Goal: Transaction & Acquisition: Book appointment/travel/reservation

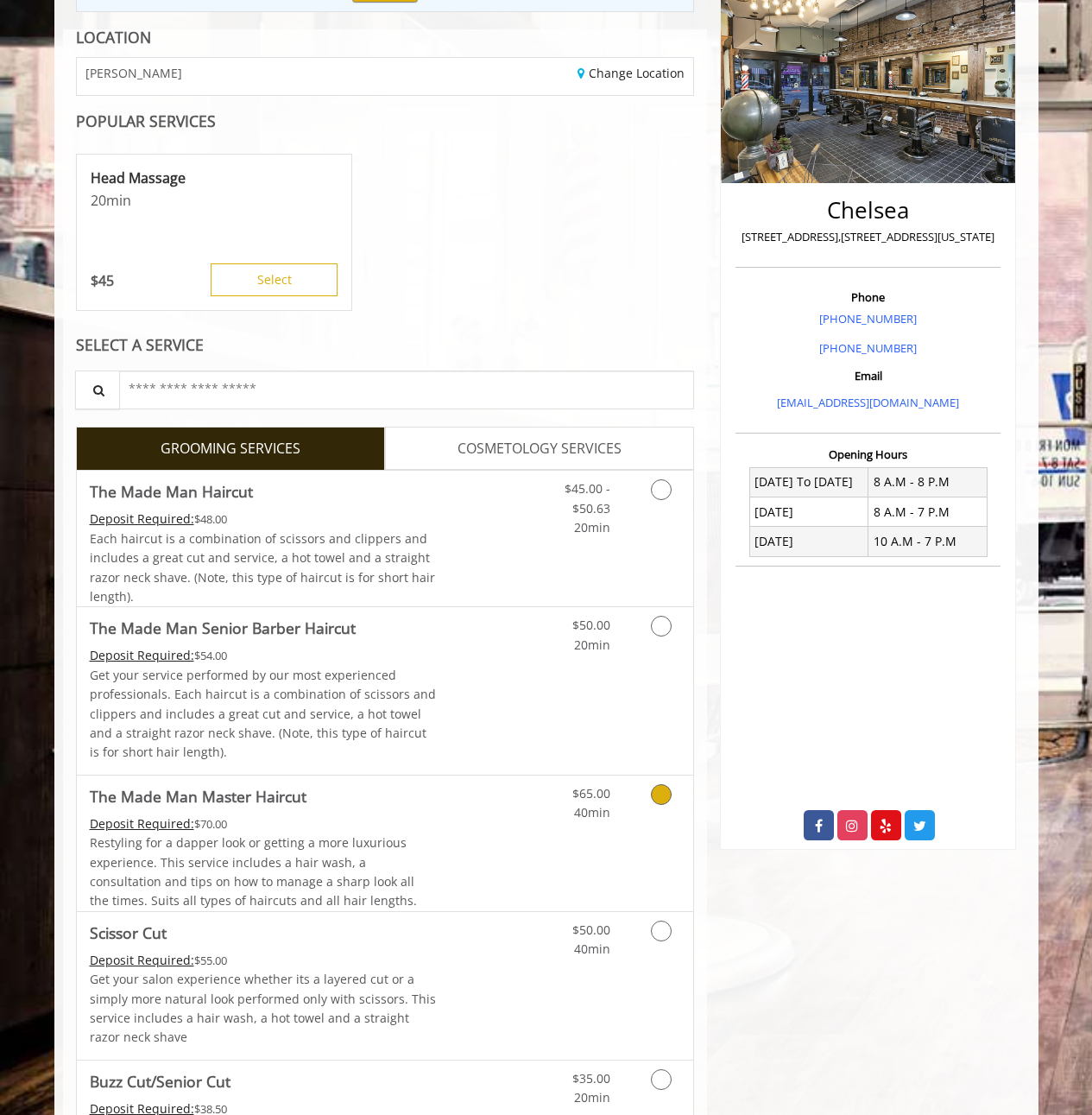
scroll to position [404, 0]
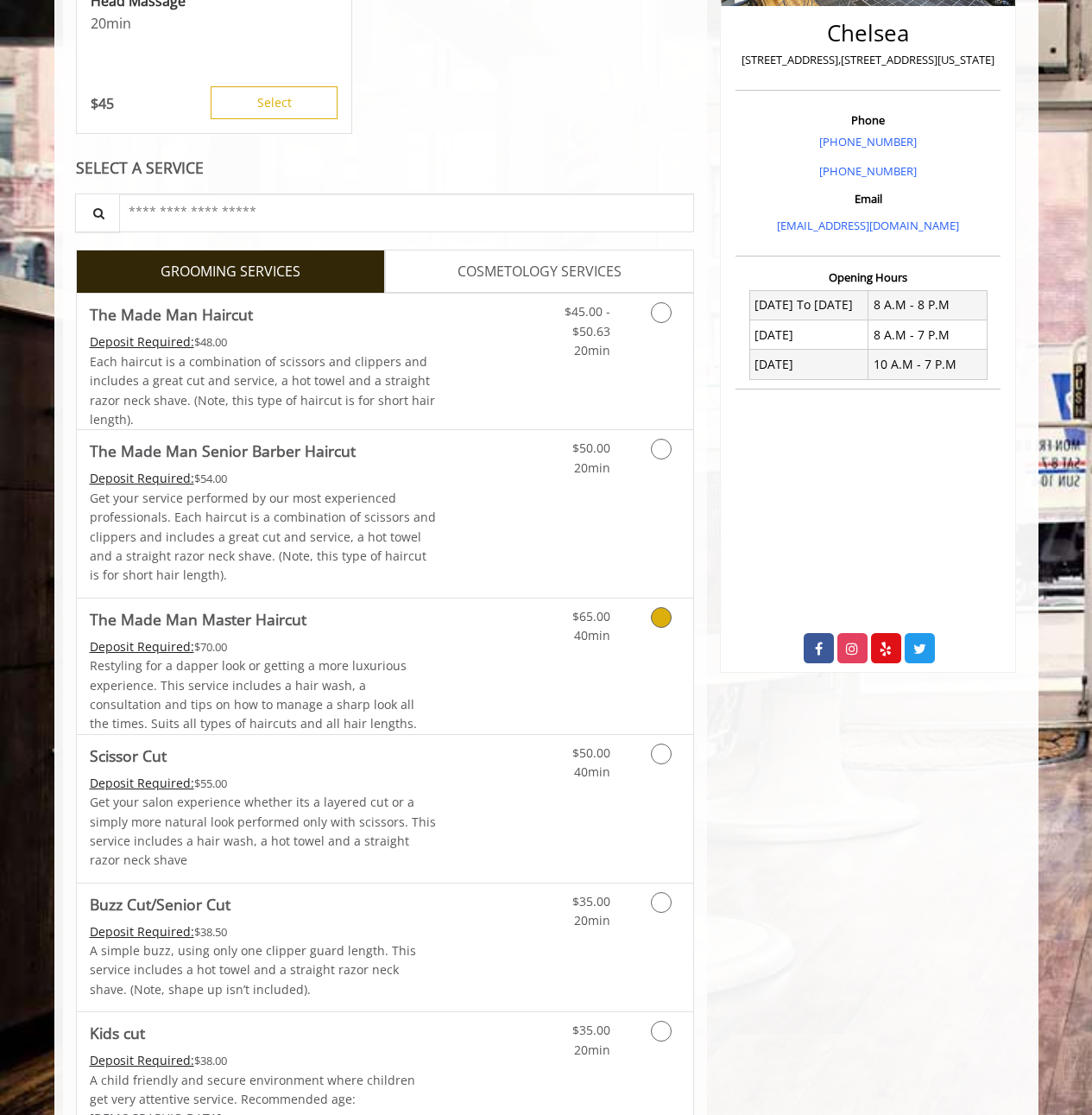
click at [279, 638] on div "Deposit Required: $70.00" at bounding box center [264, 647] width 347 height 19
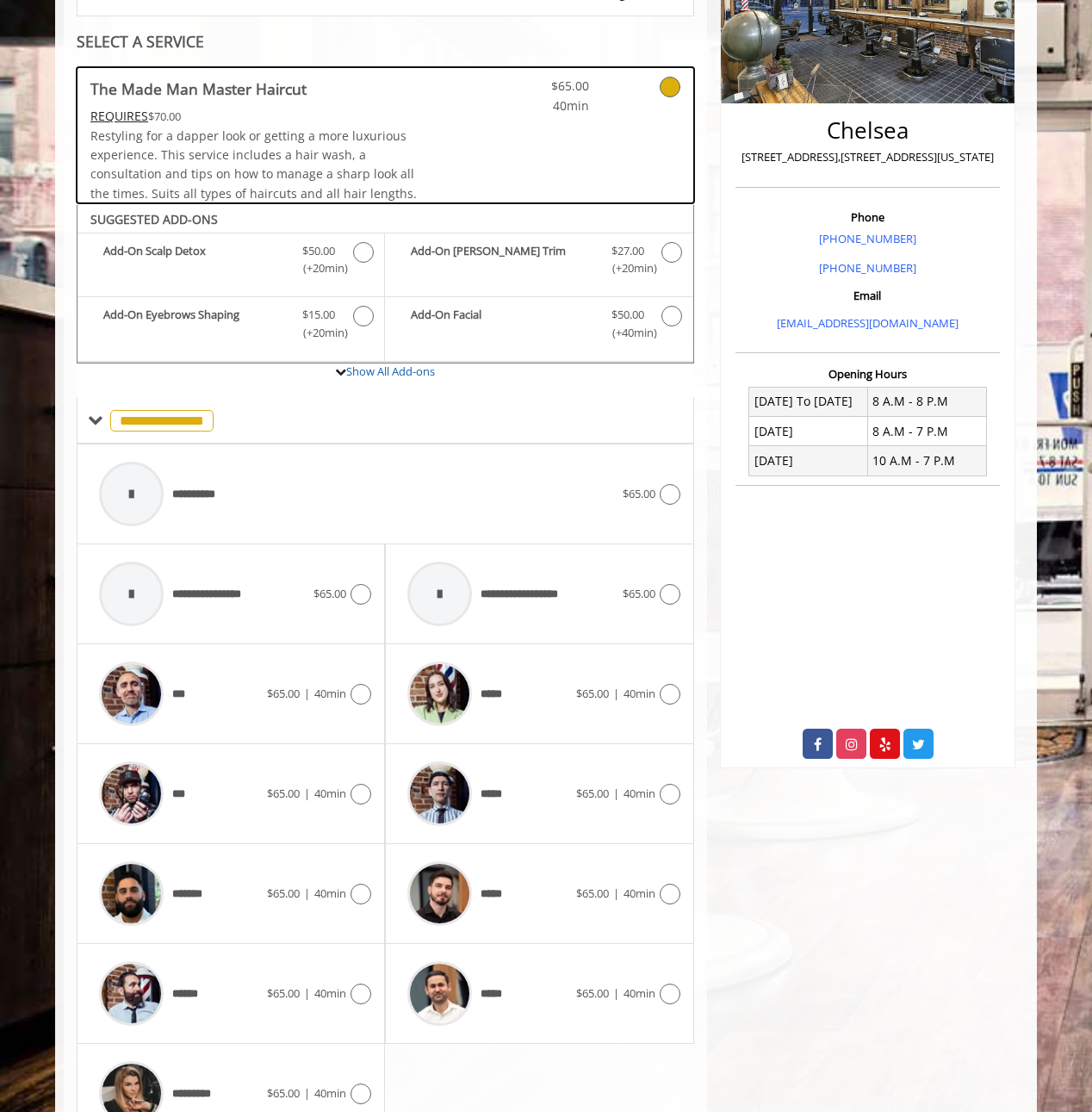
scroll to position [390, 0]
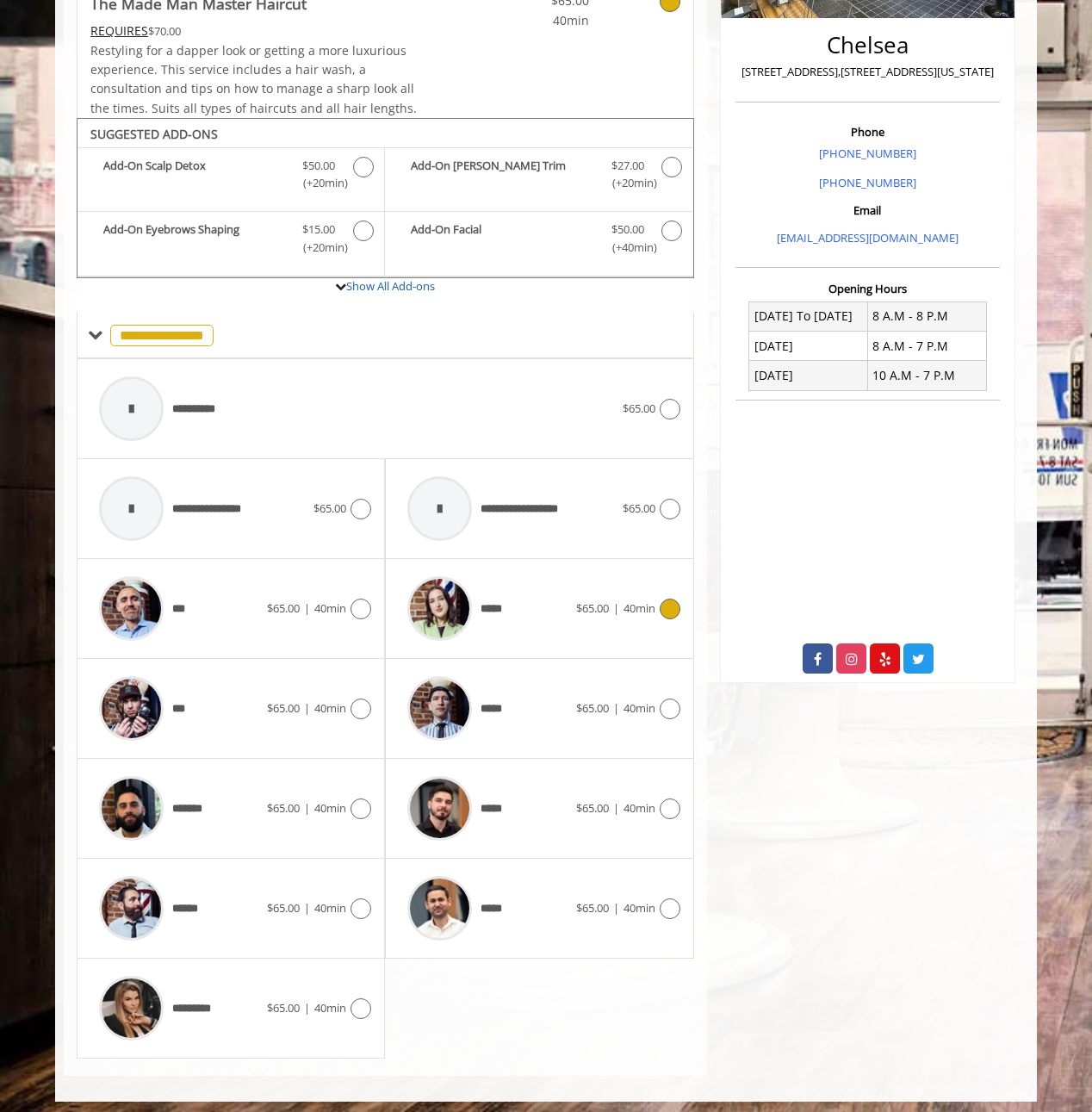
click at [492, 615] on span "*****" at bounding box center [455, 608] width 114 height 82
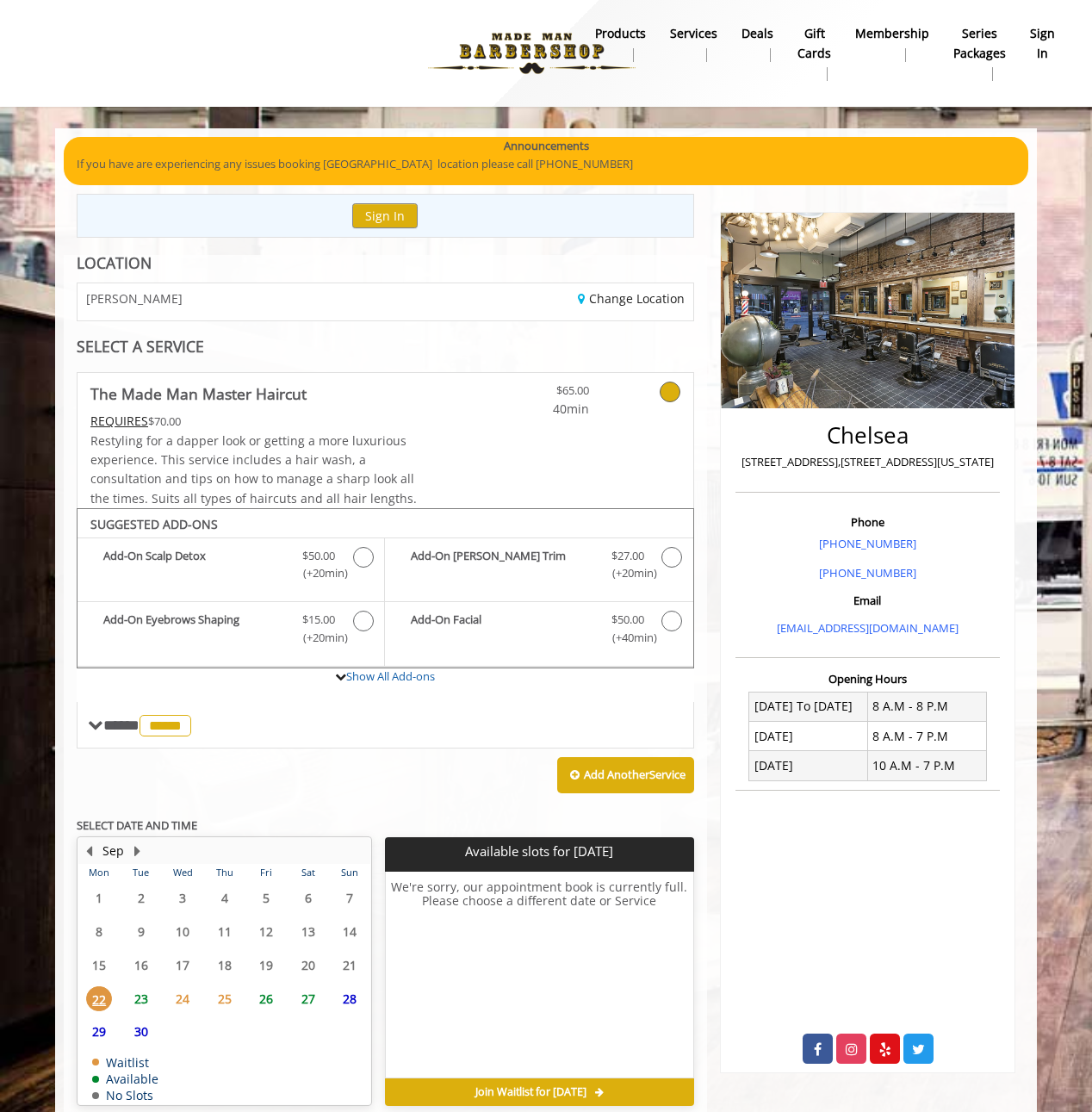
scroll to position [70, 0]
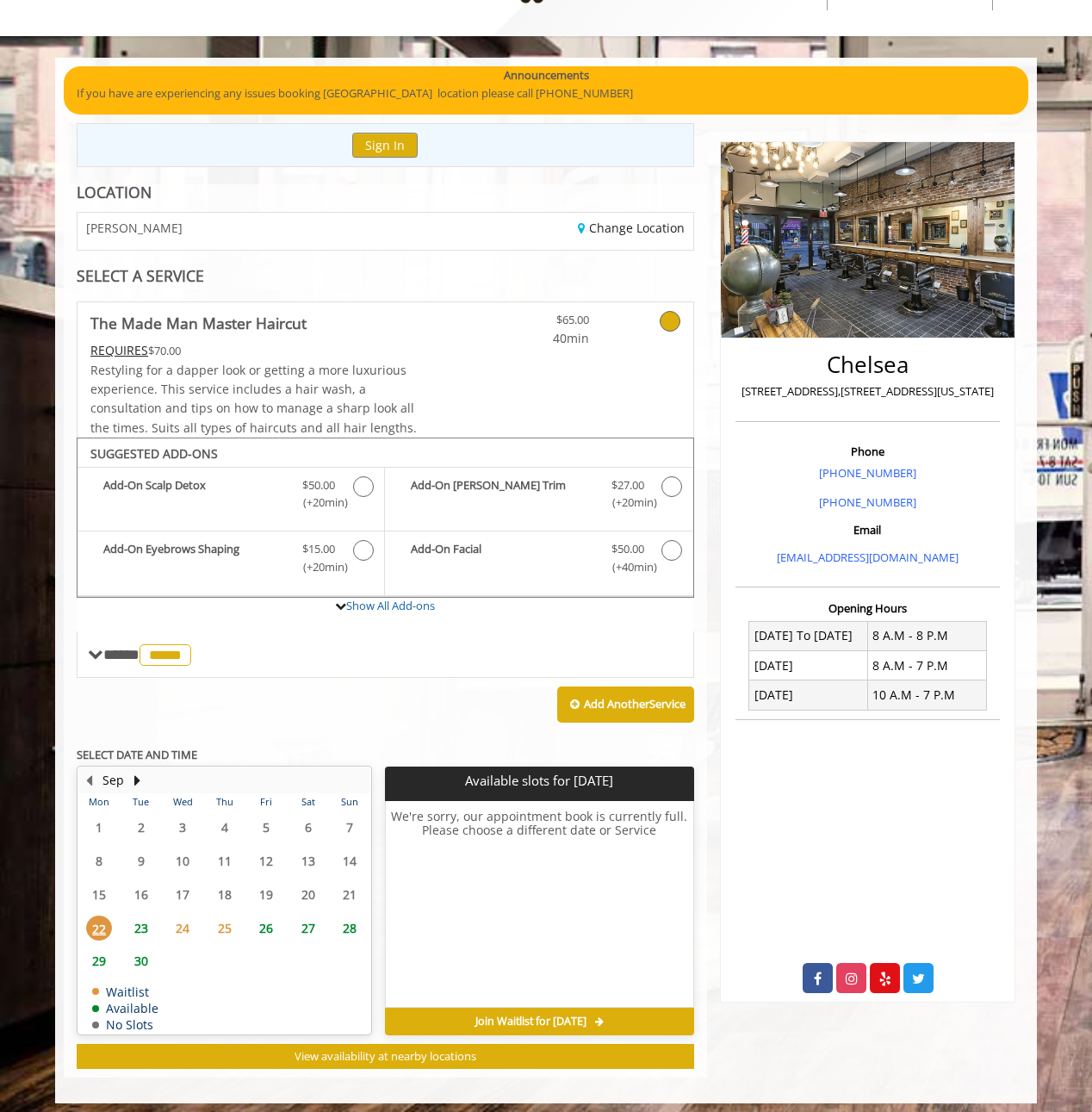
click at [136, 916] on span "23" at bounding box center [141, 928] width 26 height 25
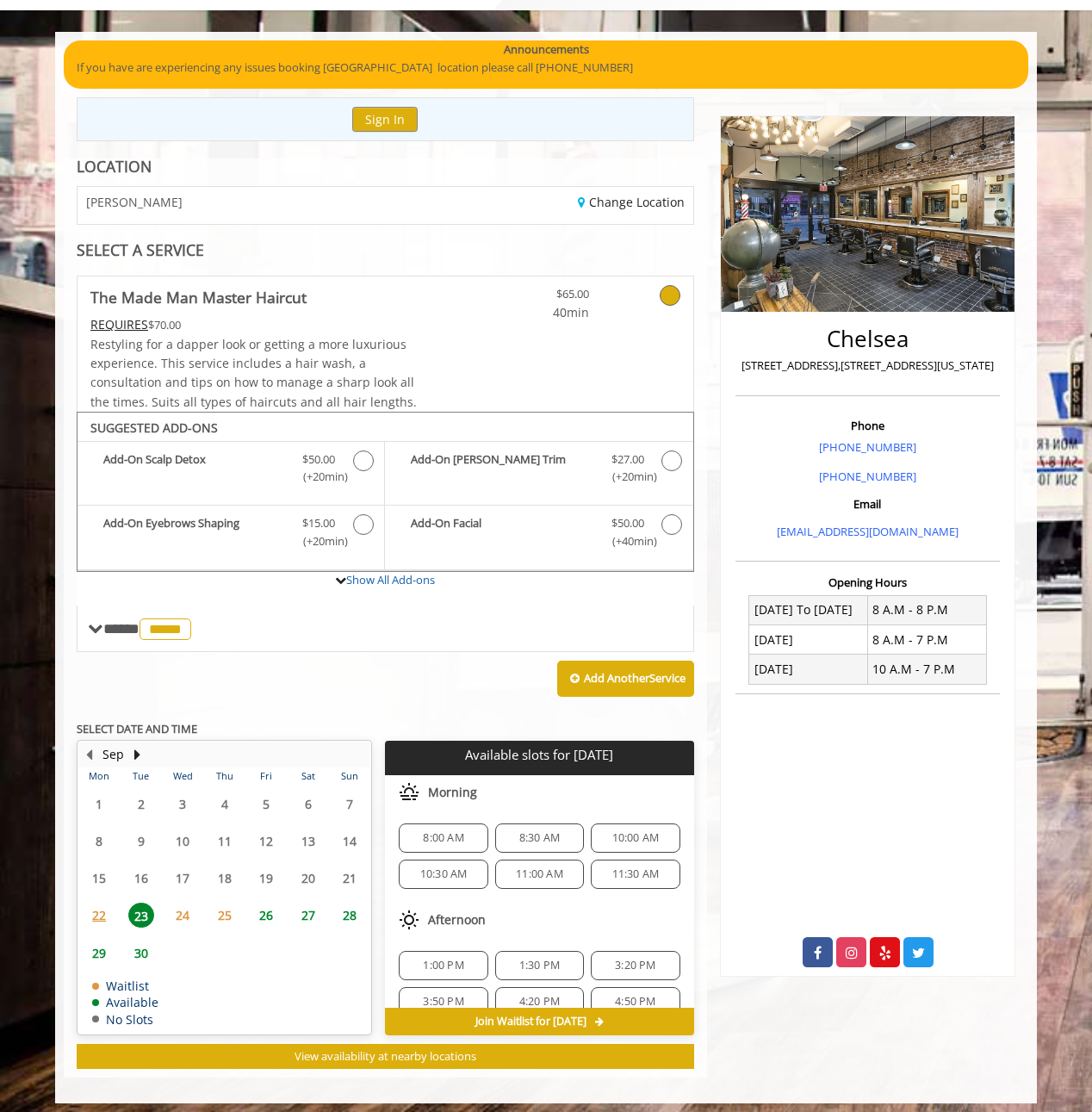
scroll to position [38, 0]
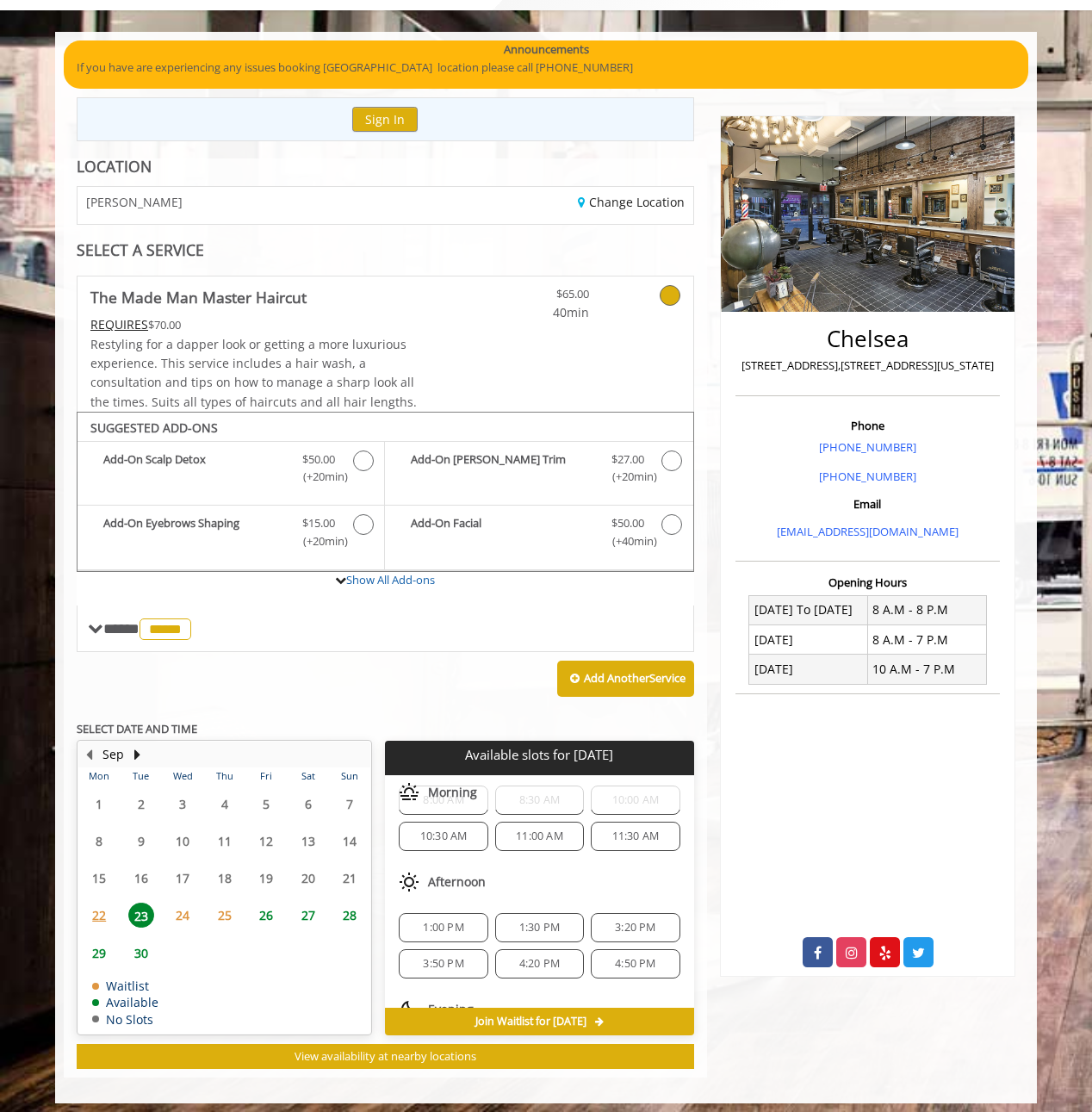
click at [612, 829] on span "11:30 AM" at bounding box center [636, 836] width 47 height 14
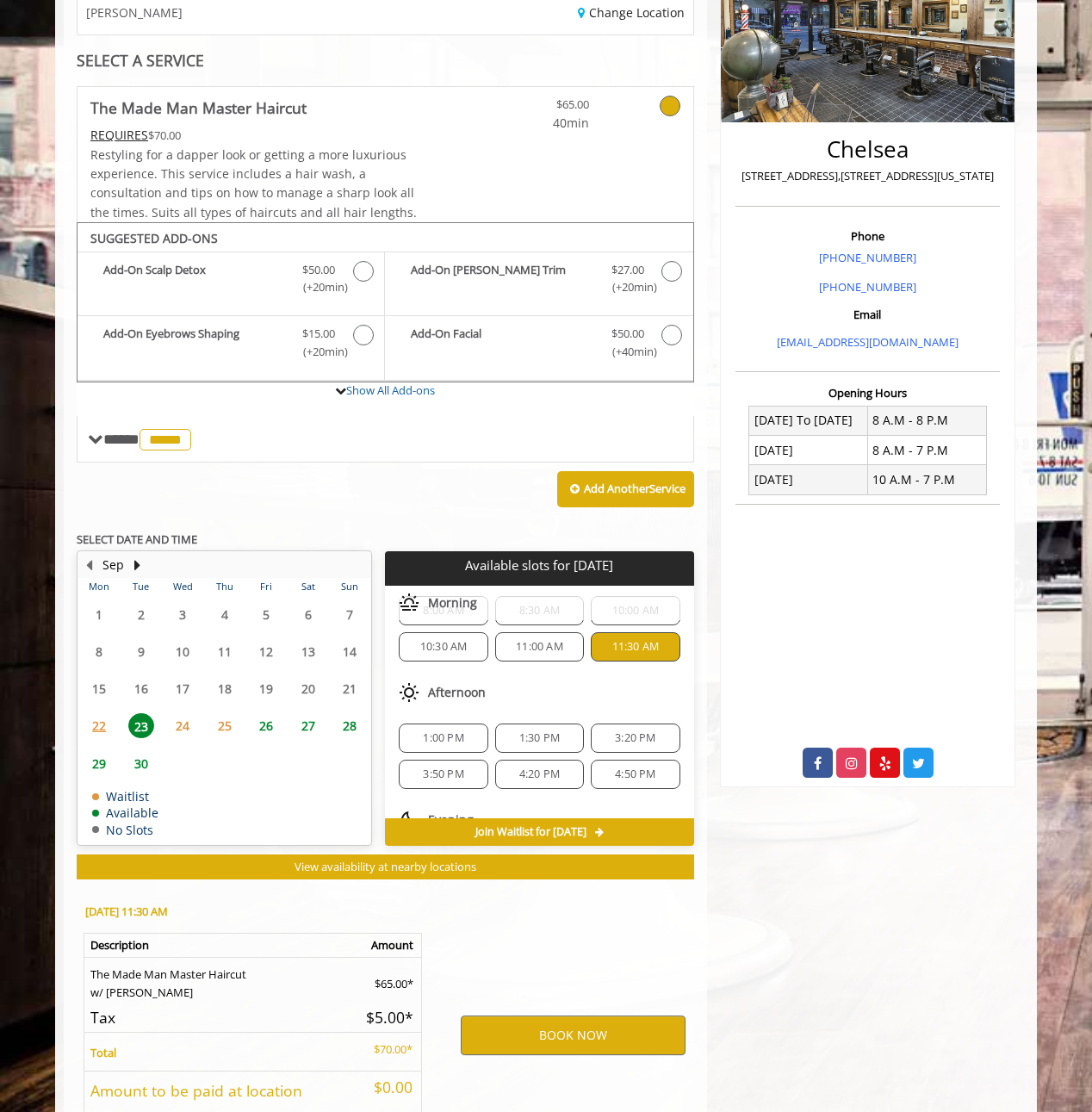
scroll to position [403, 0]
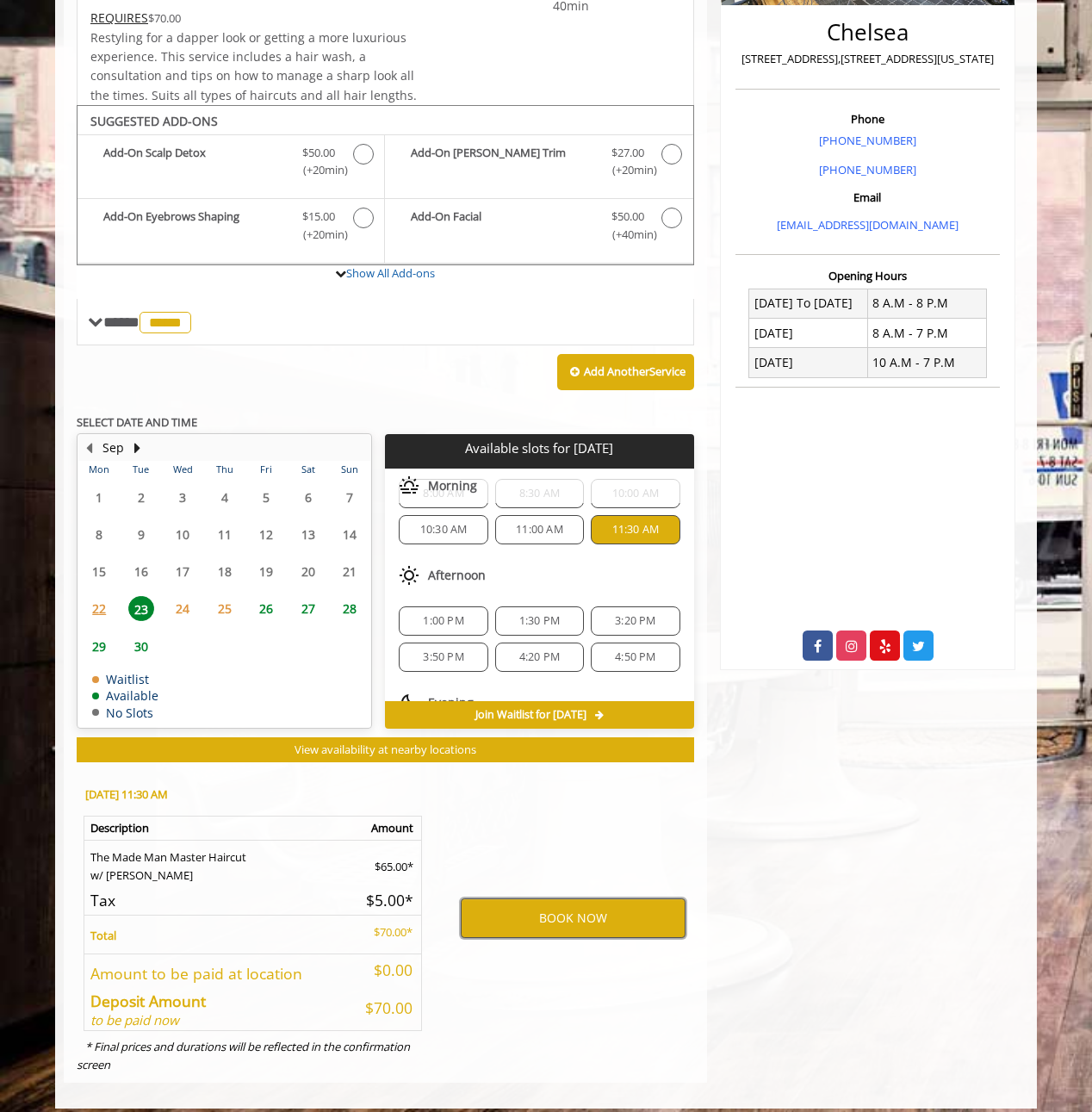
click at [570, 901] on button "BOOK NOW" at bounding box center [573, 918] width 225 height 40
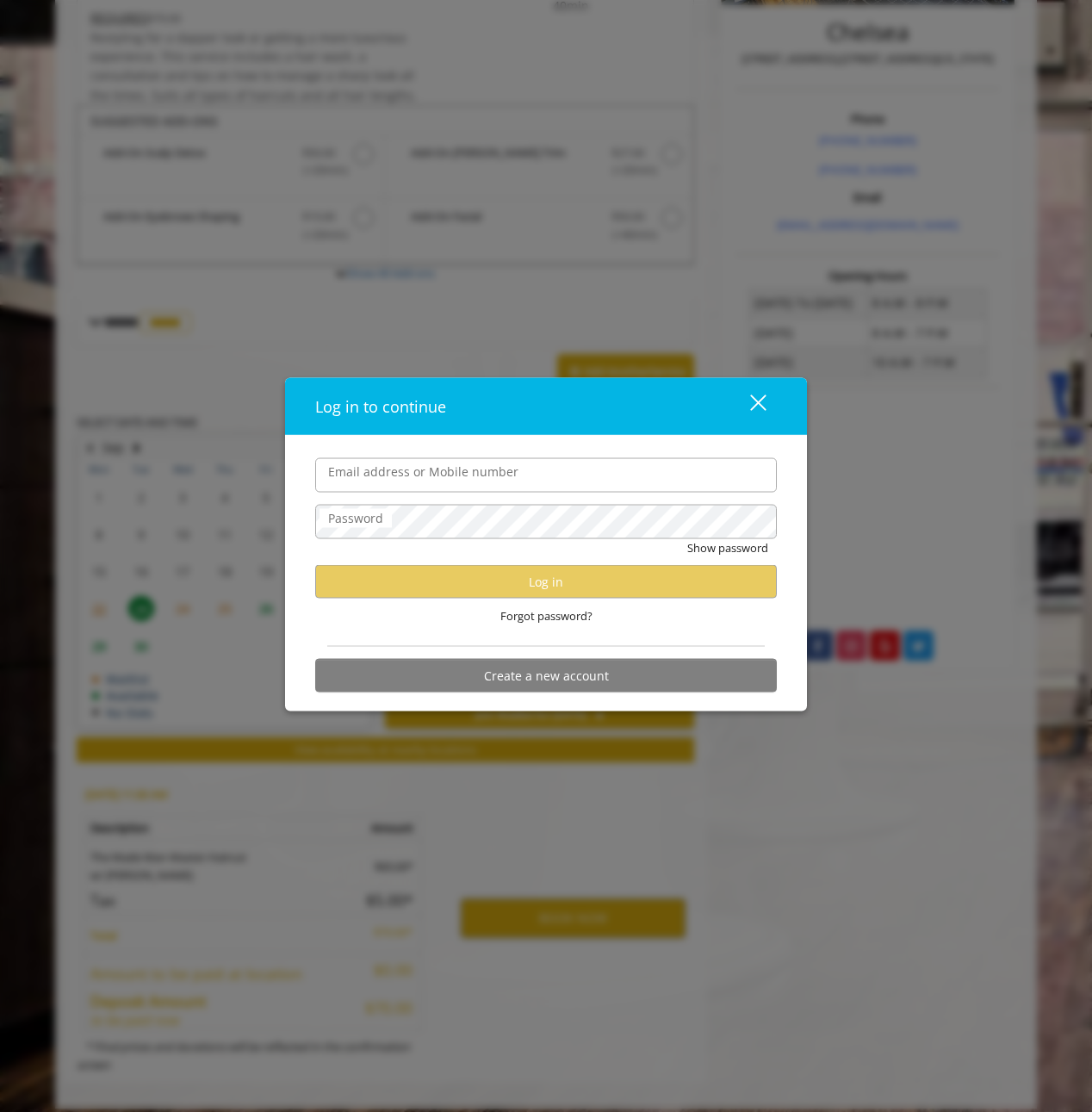
click at [754, 624] on div "Forgot password?" at bounding box center [546, 616] width 462 height 36
click at [452, 484] on input "Email address or Mobile number" at bounding box center [546, 474] width 462 height 35
click at [661, 625] on div "Forgot password?" at bounding box center [546, 616] width 462 height 36
drag, startPoint x: 516, startPoint y: 471, endPoint x: 507, endPoint y: 483, distance: 15.0
click at [516, 471] on label "Email address or Mobile number" at bounding box center [423, 471] width 208 height 19
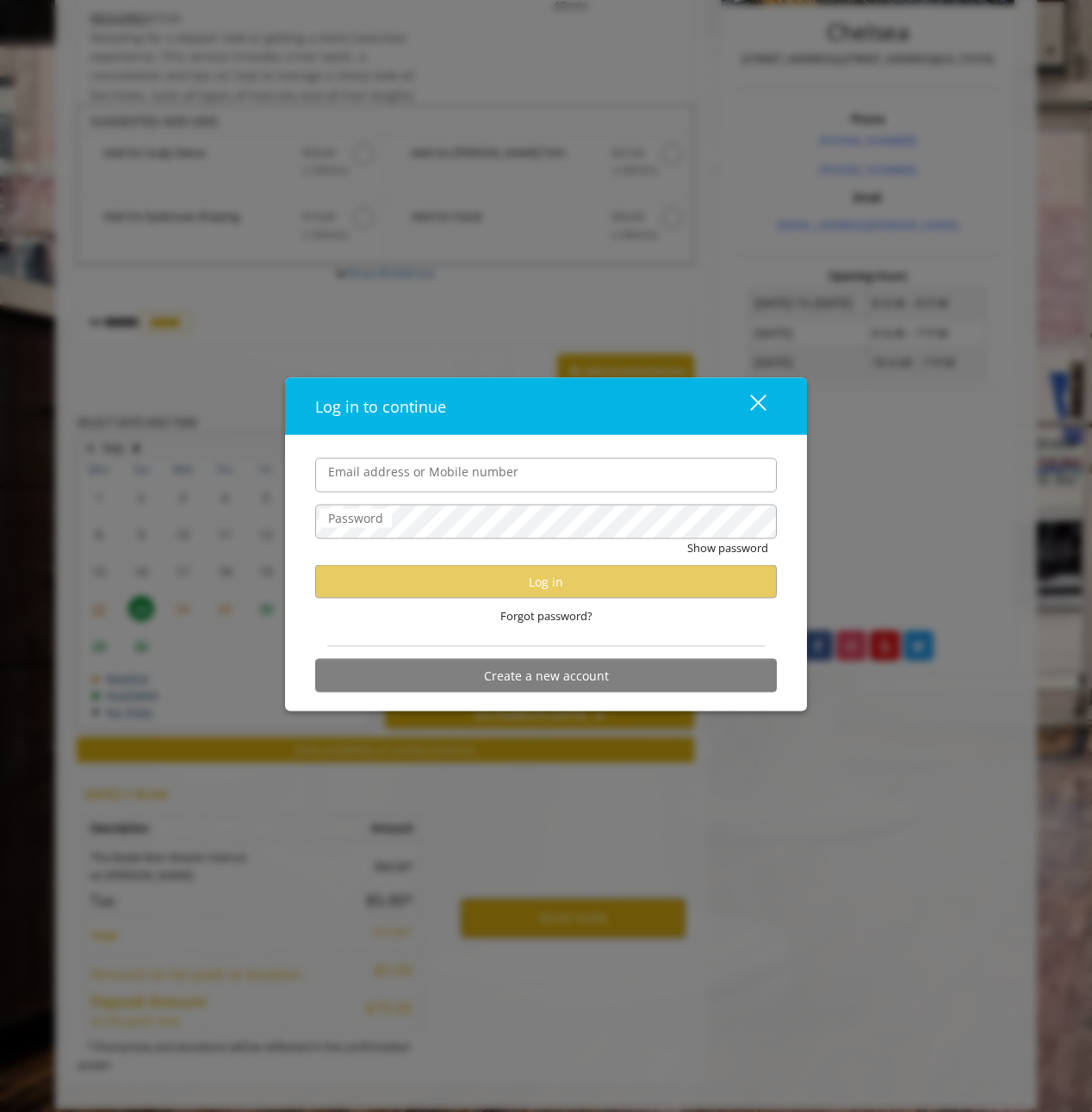
click at [516, 471] on input "Email address or Mobile number" at bounding box center [546, 474] width 462 height 35
type input "**********"
click at [743, 405] on div "close" at bounding box center [747, 406] width 35 height 26
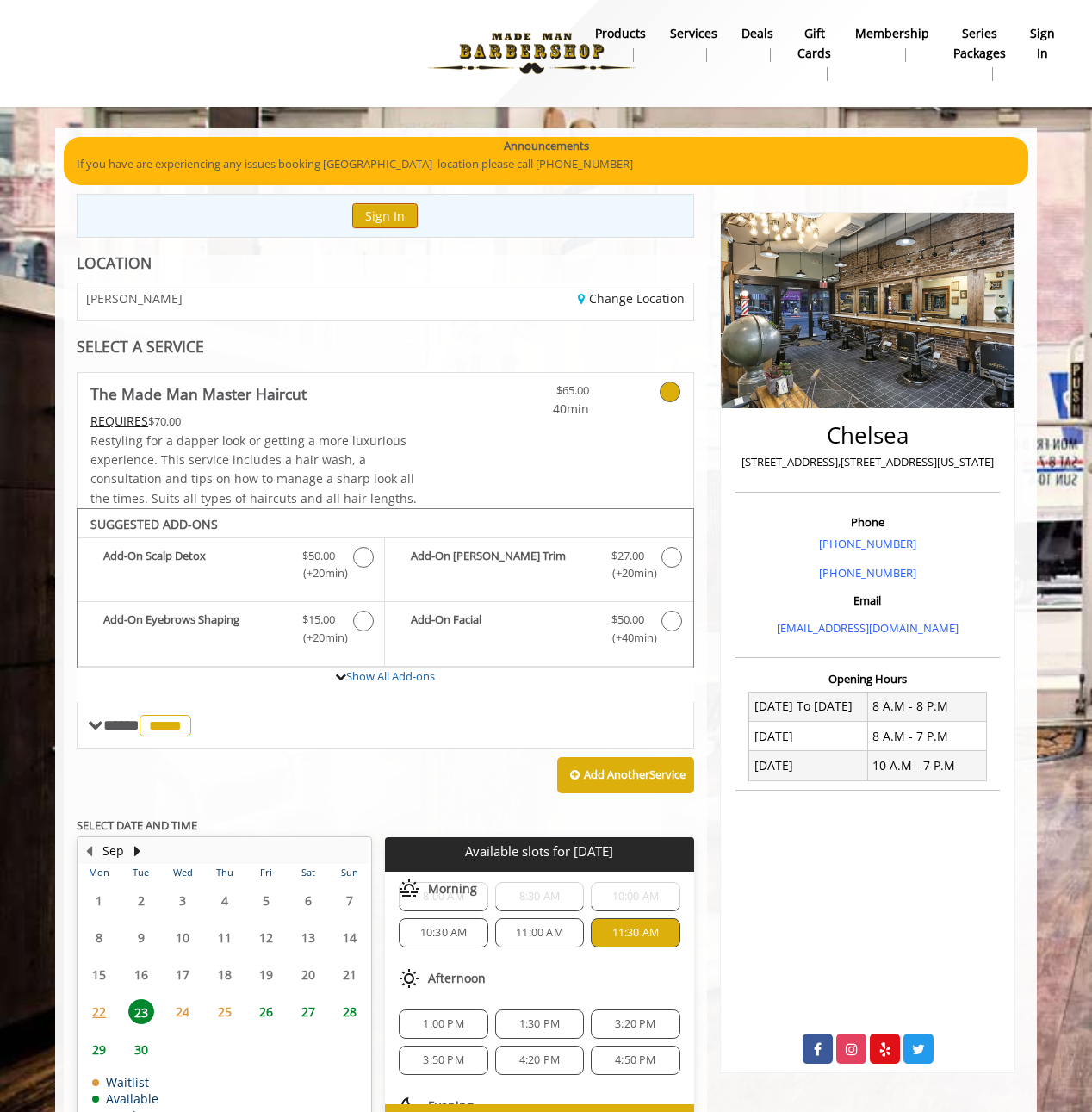
click at [408, 207] on button "Sign In" at bounding box center [385, 215] width 65 height 25
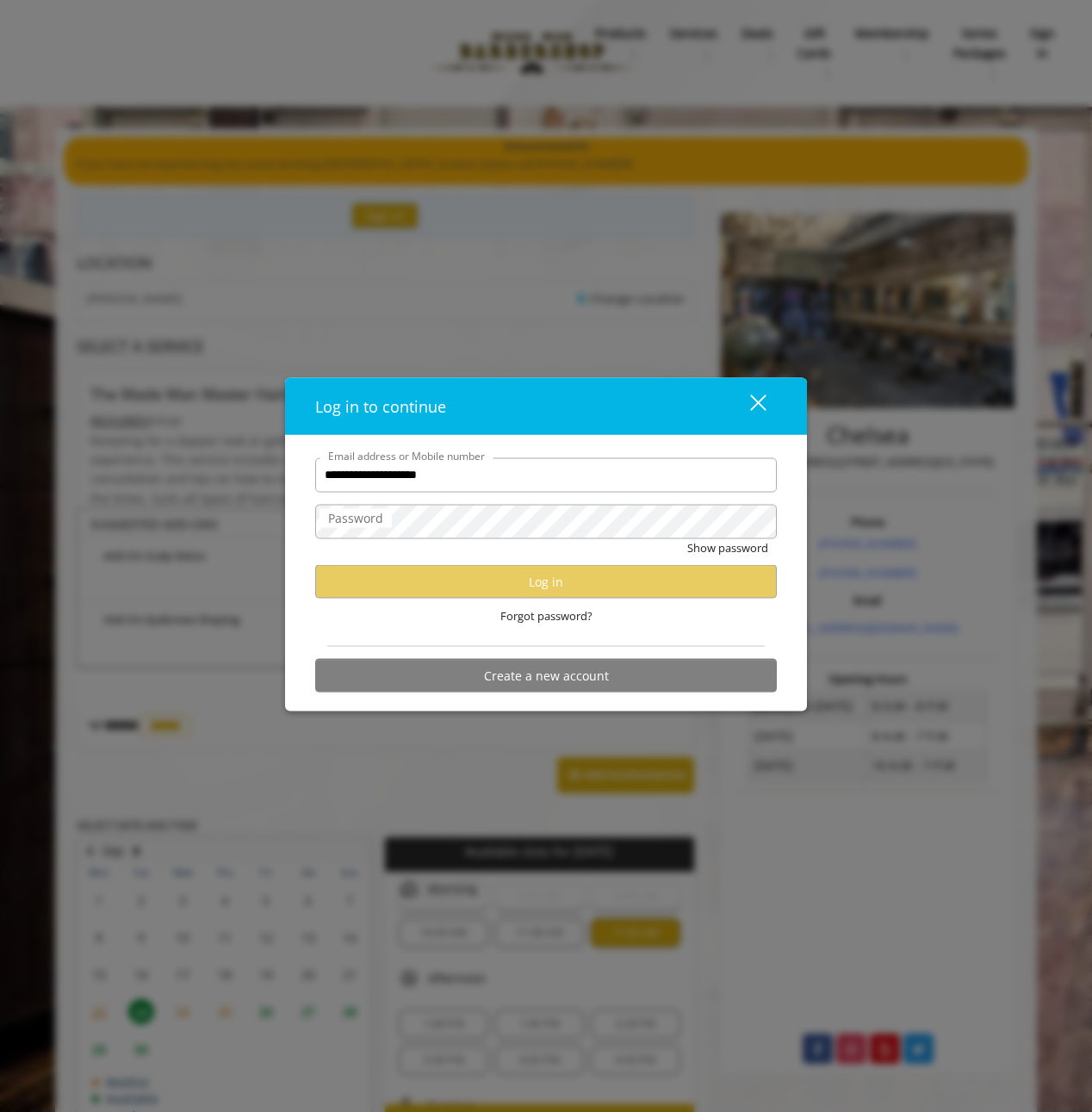
click at [795, 548] on div "**********" at bounding box center [546, 573] width 522 height 276
click at [754, 410] on div "close" at bounding box center [747, 406] width 35 height 26
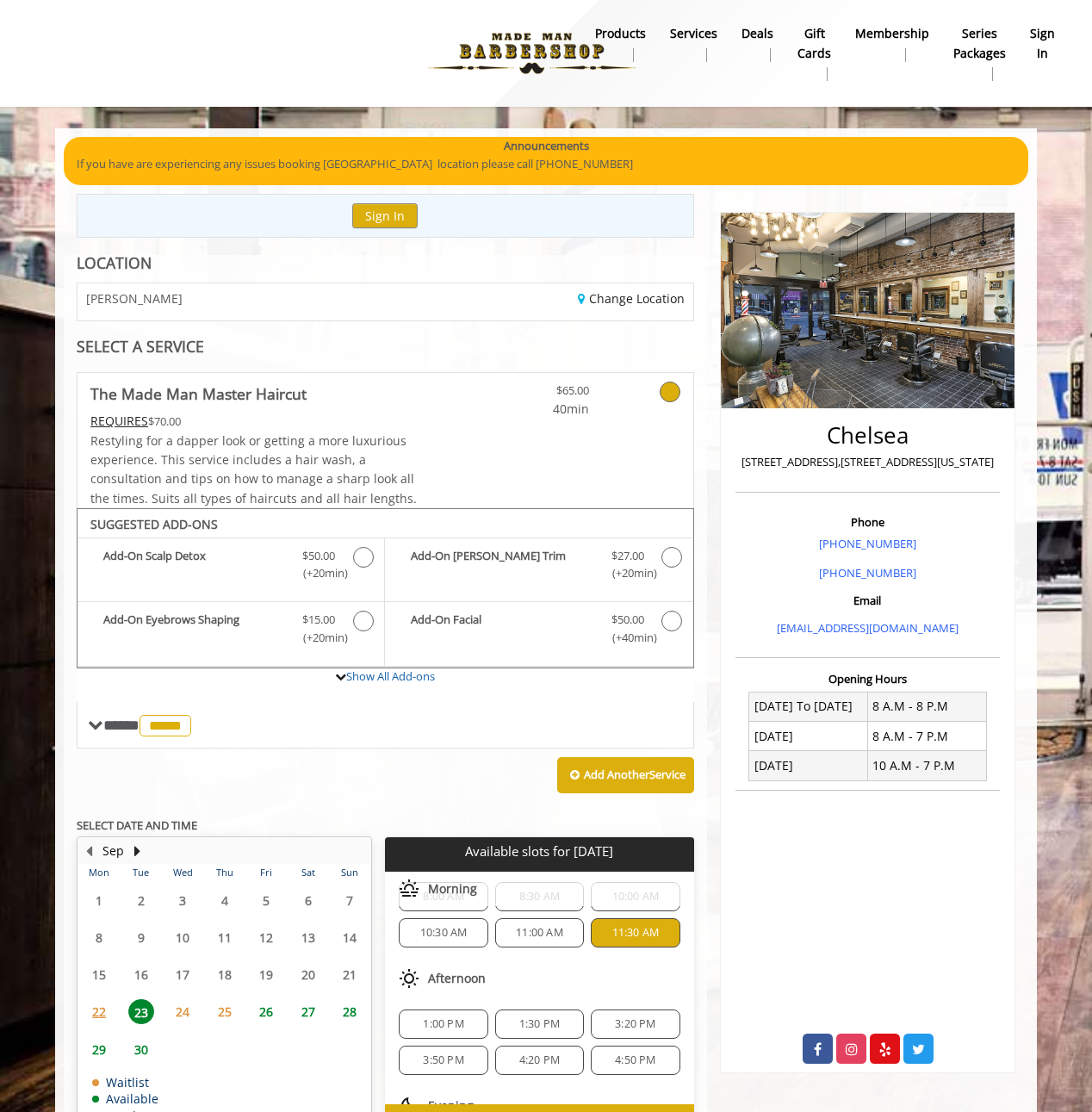
click at [1042, 44] on b "sign in" at bounding box center [1042, 43] width 25 height 39
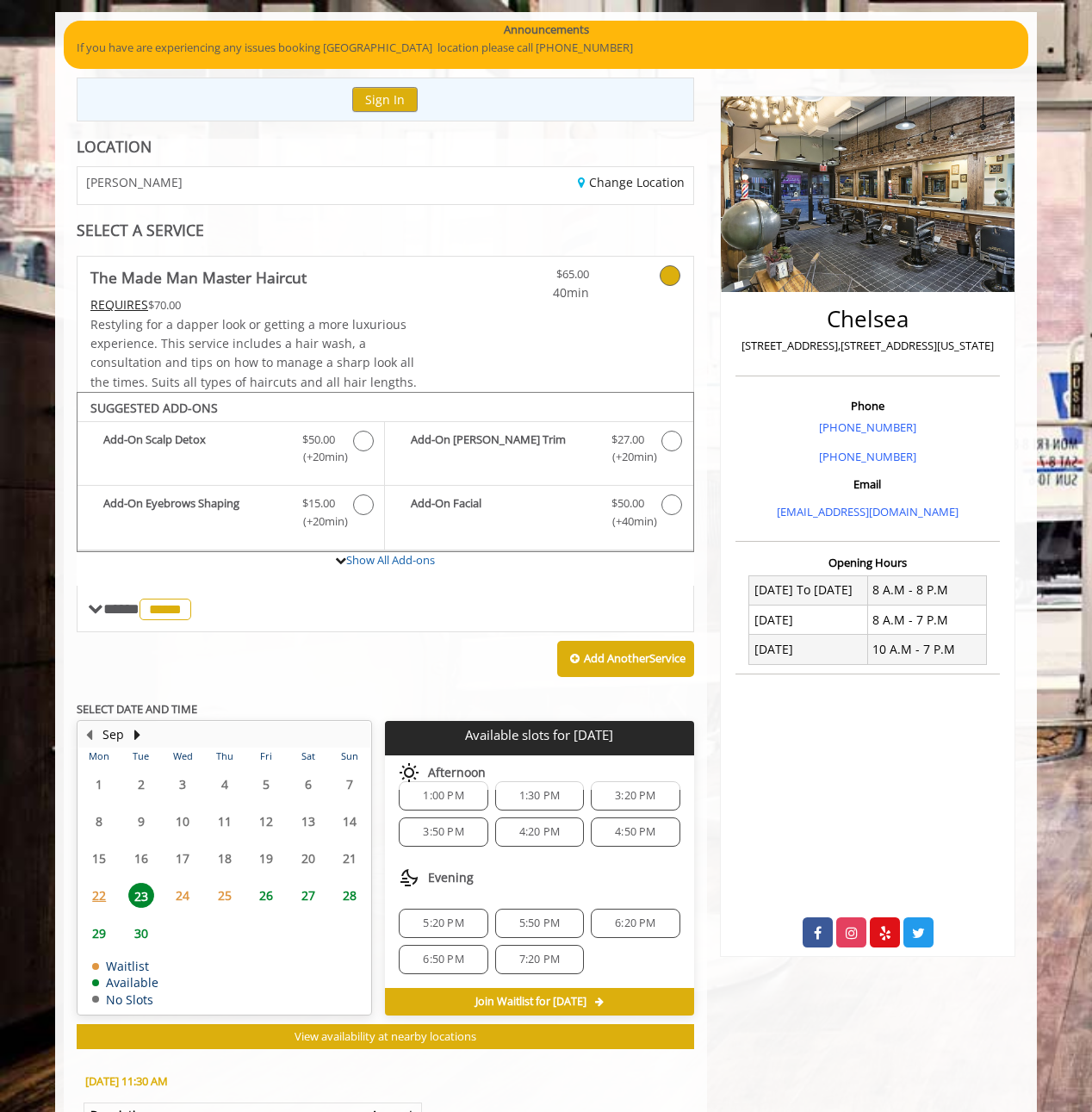
scroll to position [403, 0]
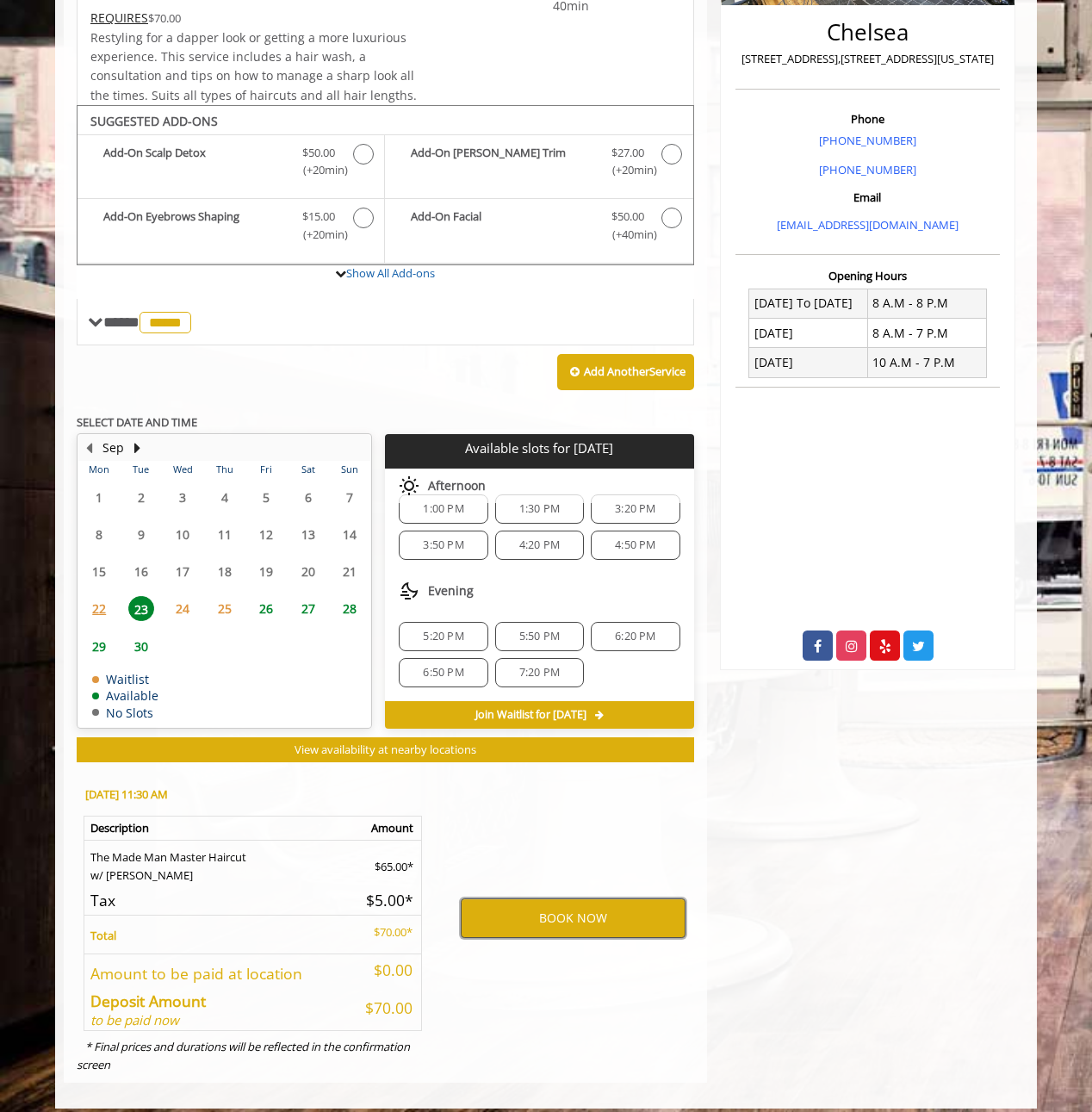
click at [560, 898] on button "BOOK NOW" at bounding box center [573, 918] width 225 height 40
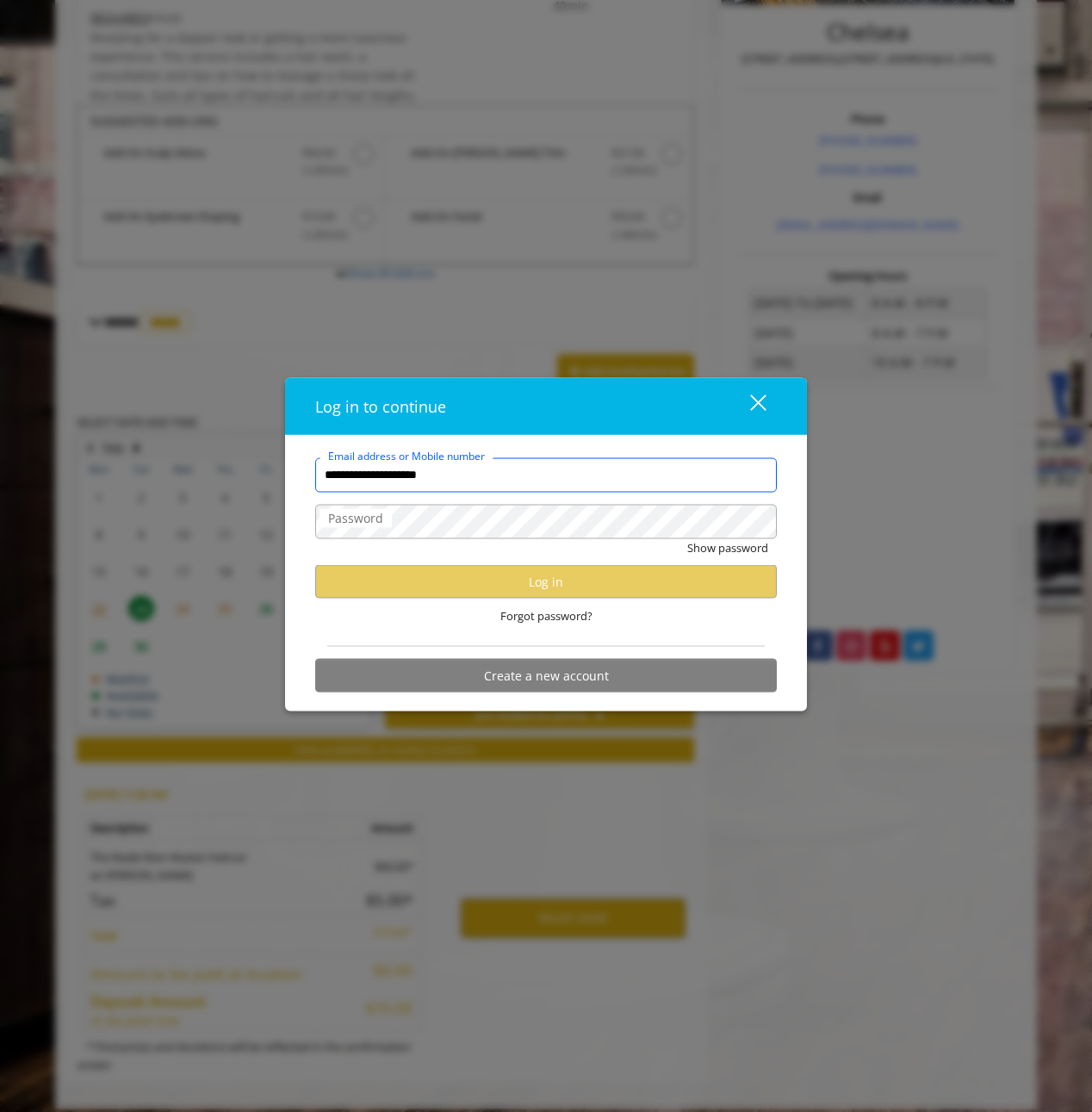
click at [504, 480] on input "**********" at bounding box center [546, 474] width 462 height 35
type input "**********"
click at [756, 395] on div "close" at bounding box center [747, 406] width 35 height 26
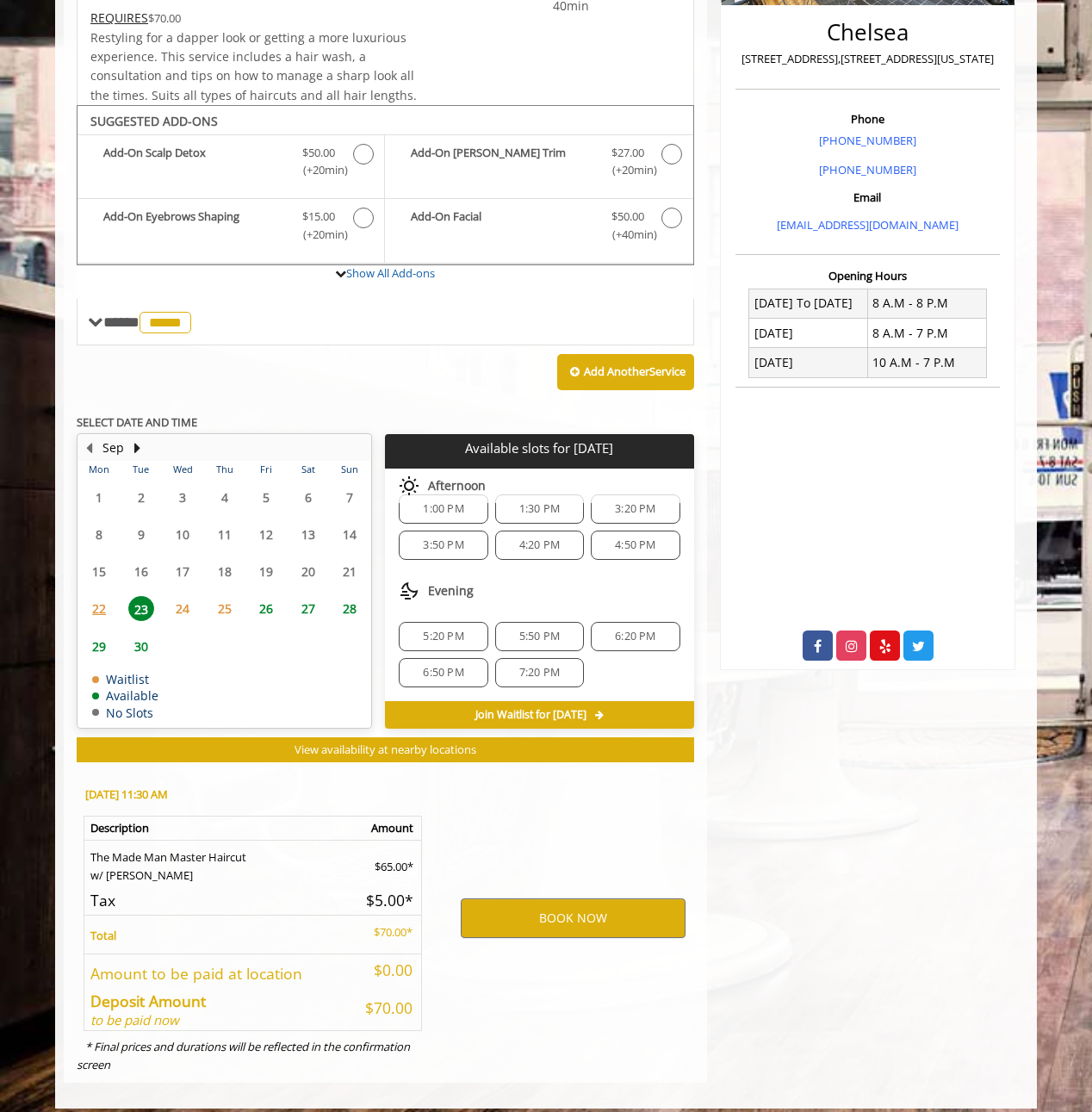
scroll to position [0, 0]
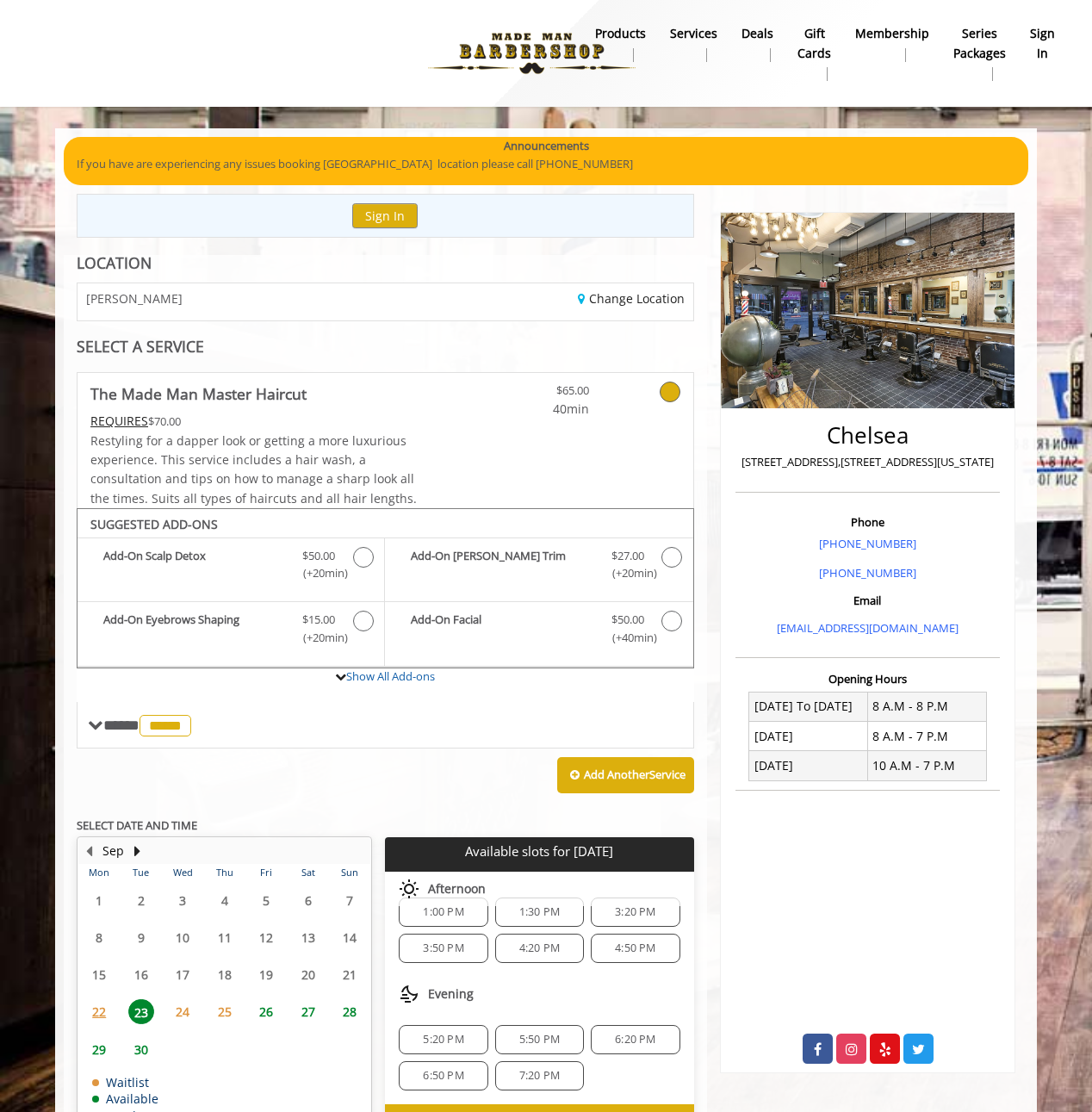
click at [549, 44] on img at bounding box center [531, 53] width 236 height 95
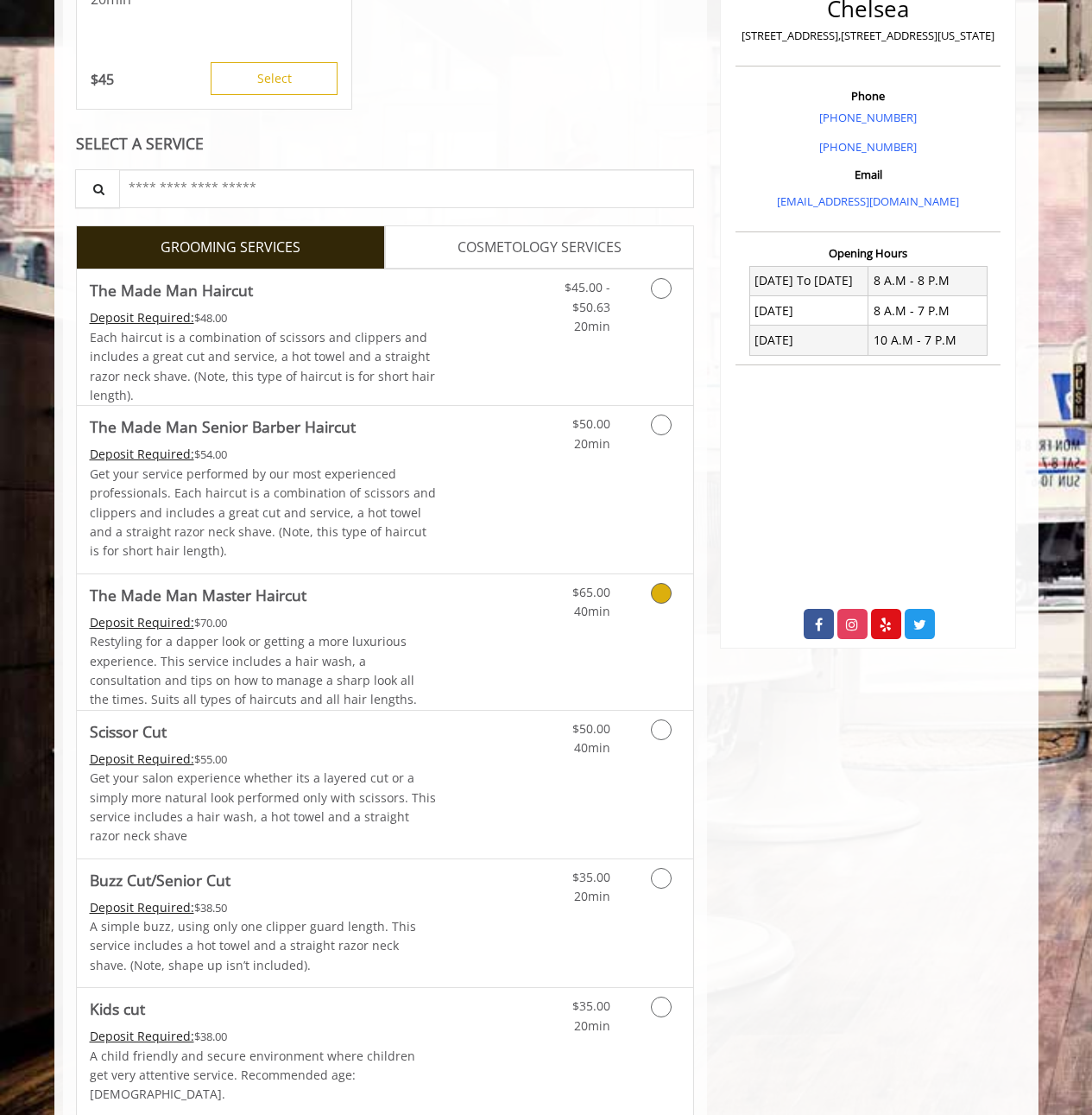
scroll to position [616, 0]
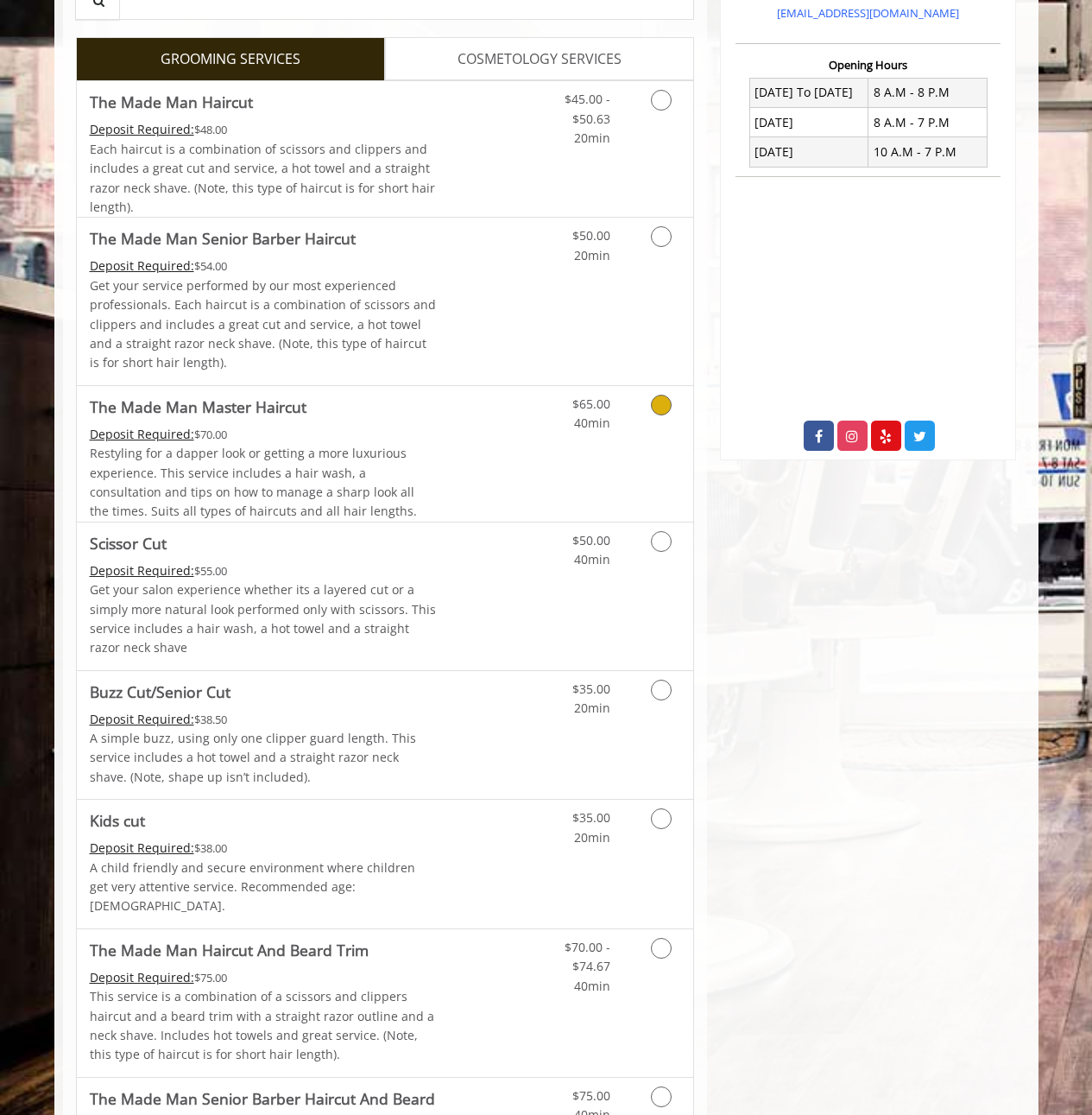
click at [276, 476] on span "Restyling for a dapper look or getting a more luxurious experience. This servic…" at bounding box center [254, 481] width 327 height 74
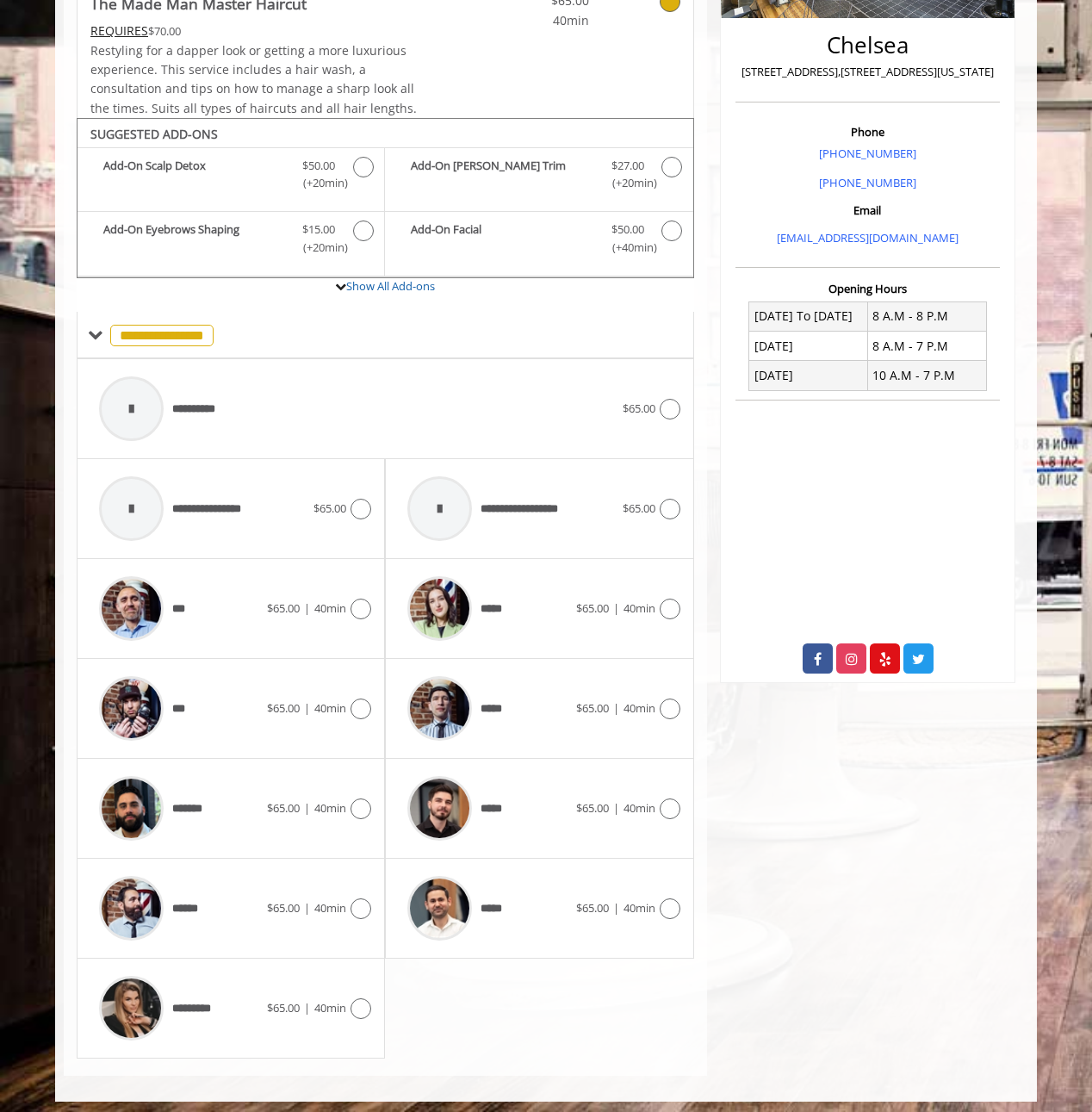
scroll to position [168, 0]
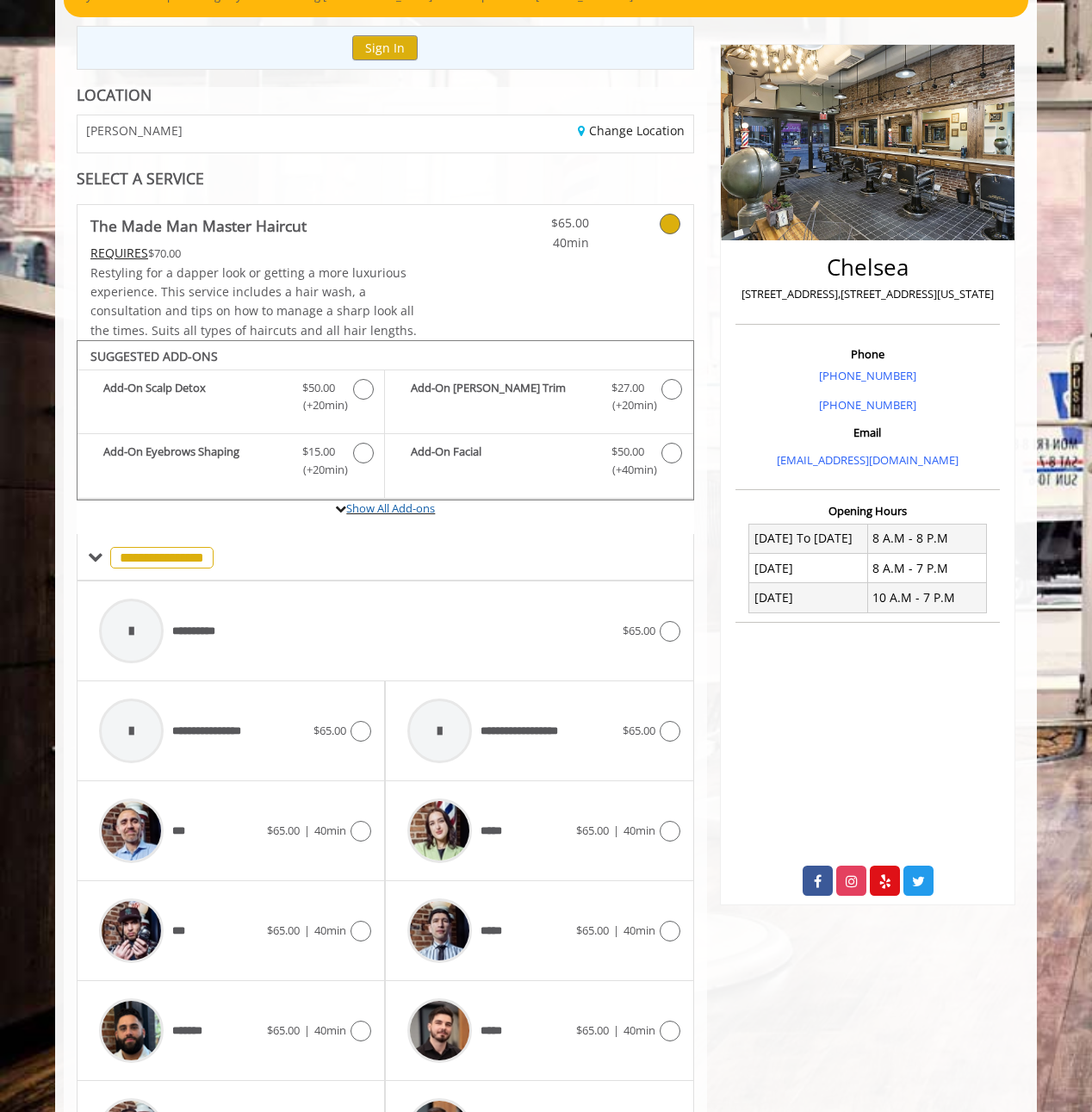
click at [438, 501] on label "Show All Add-ons" at bounding box center [385, 517] width 617 height 35
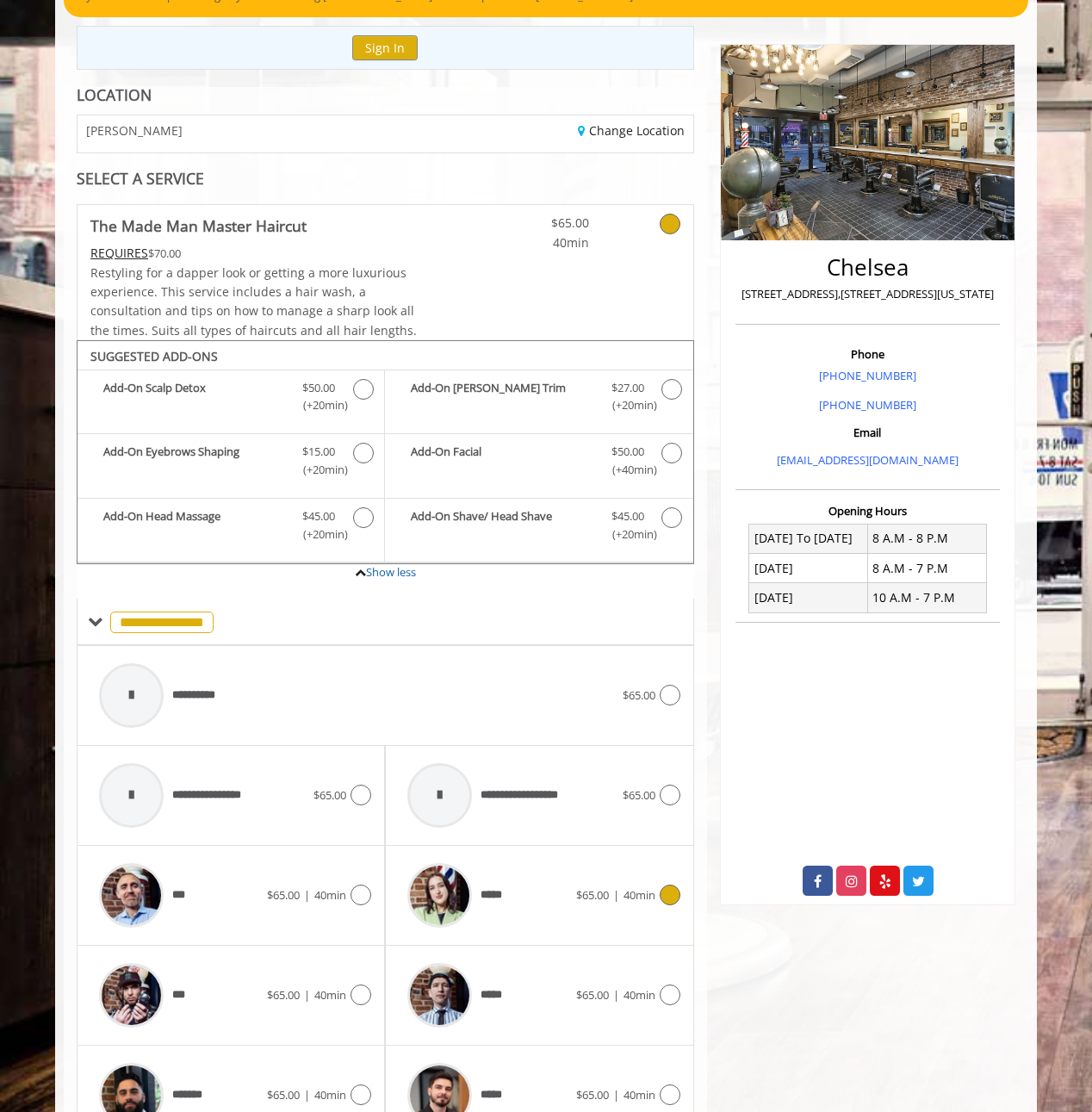
scroll to position [268, 0]
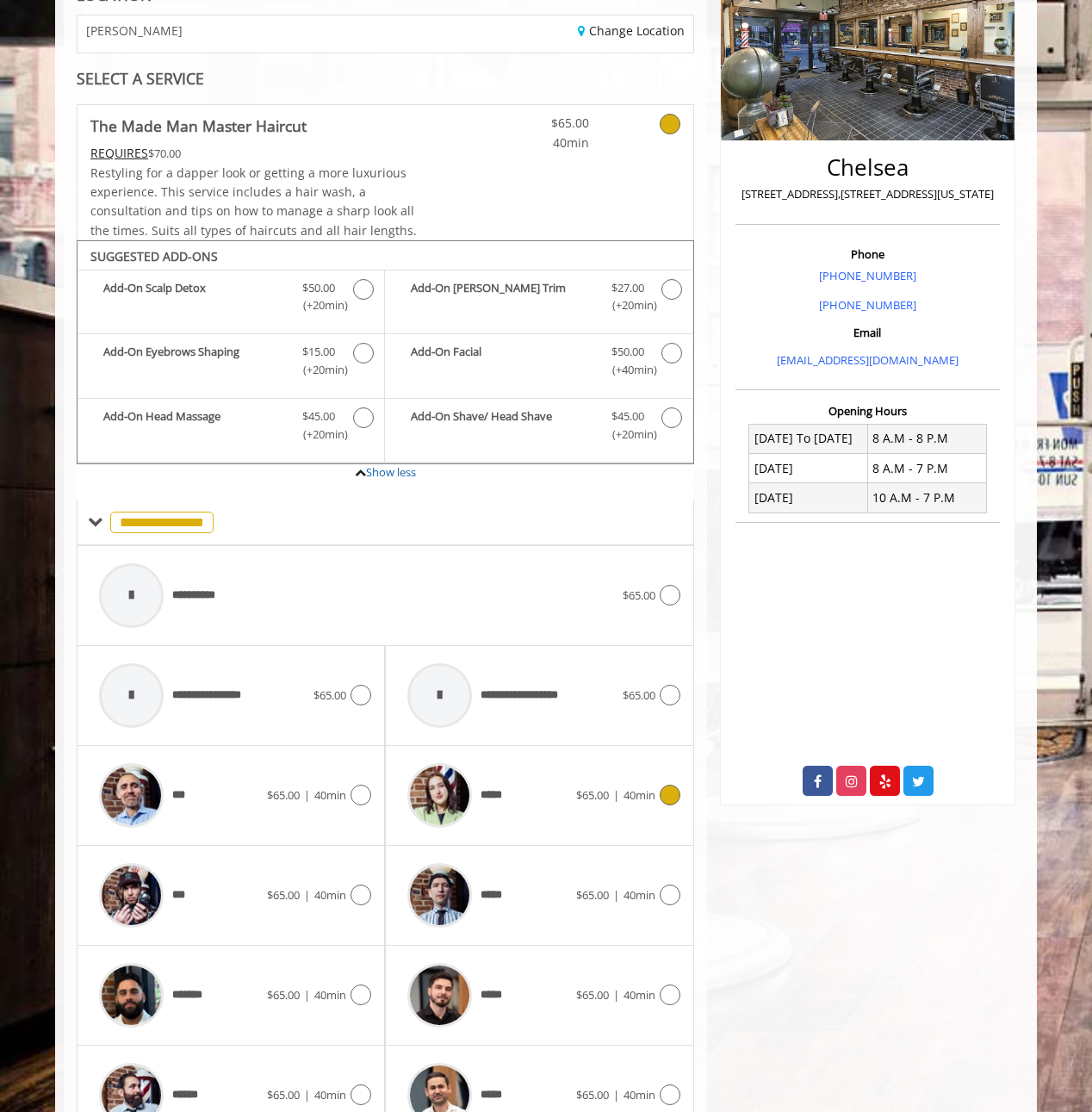
click at [529, 804] on div "*****" at bounding box center [487, 795] width 176 height 82
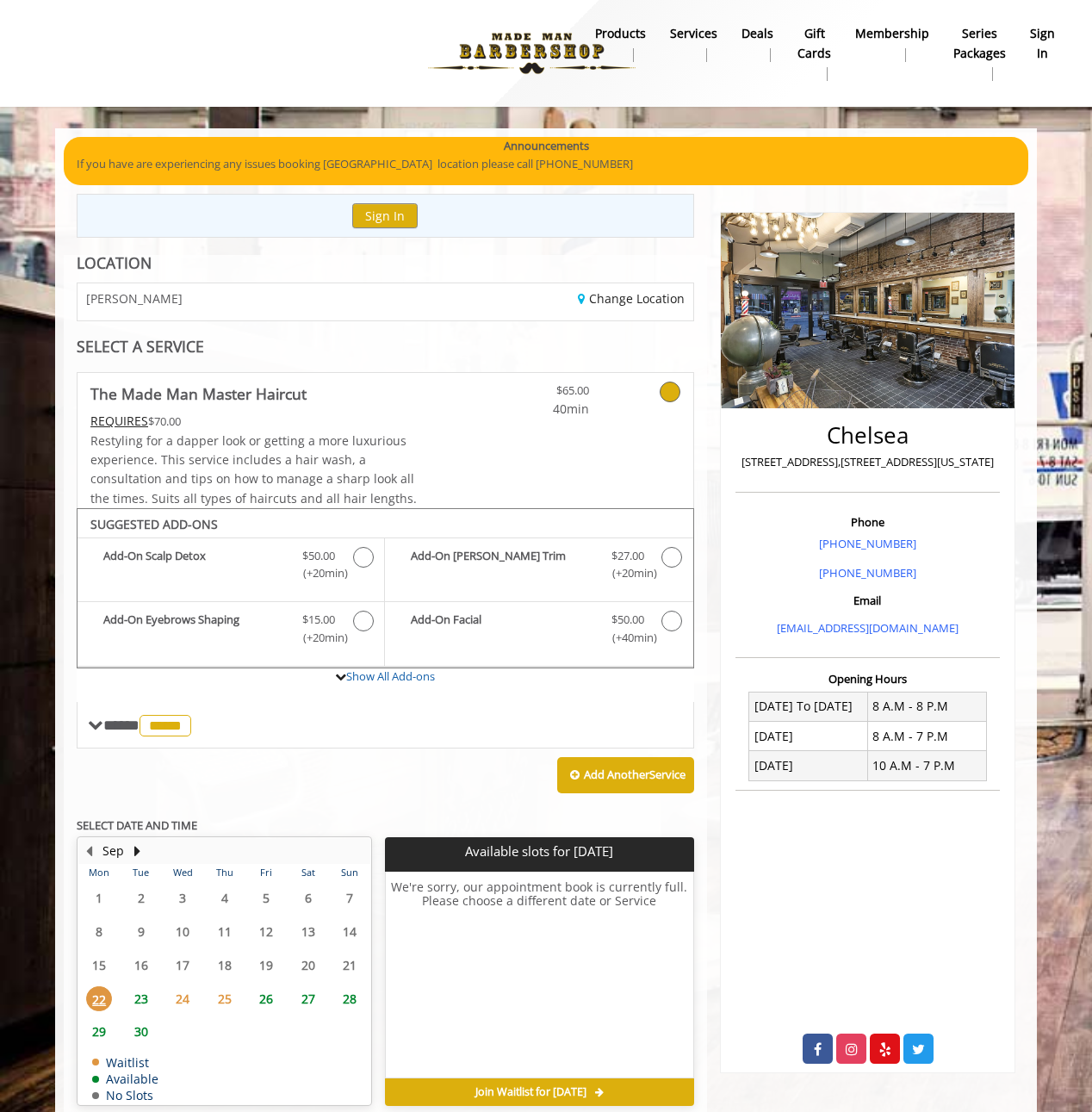
scroll to position [70, 0]
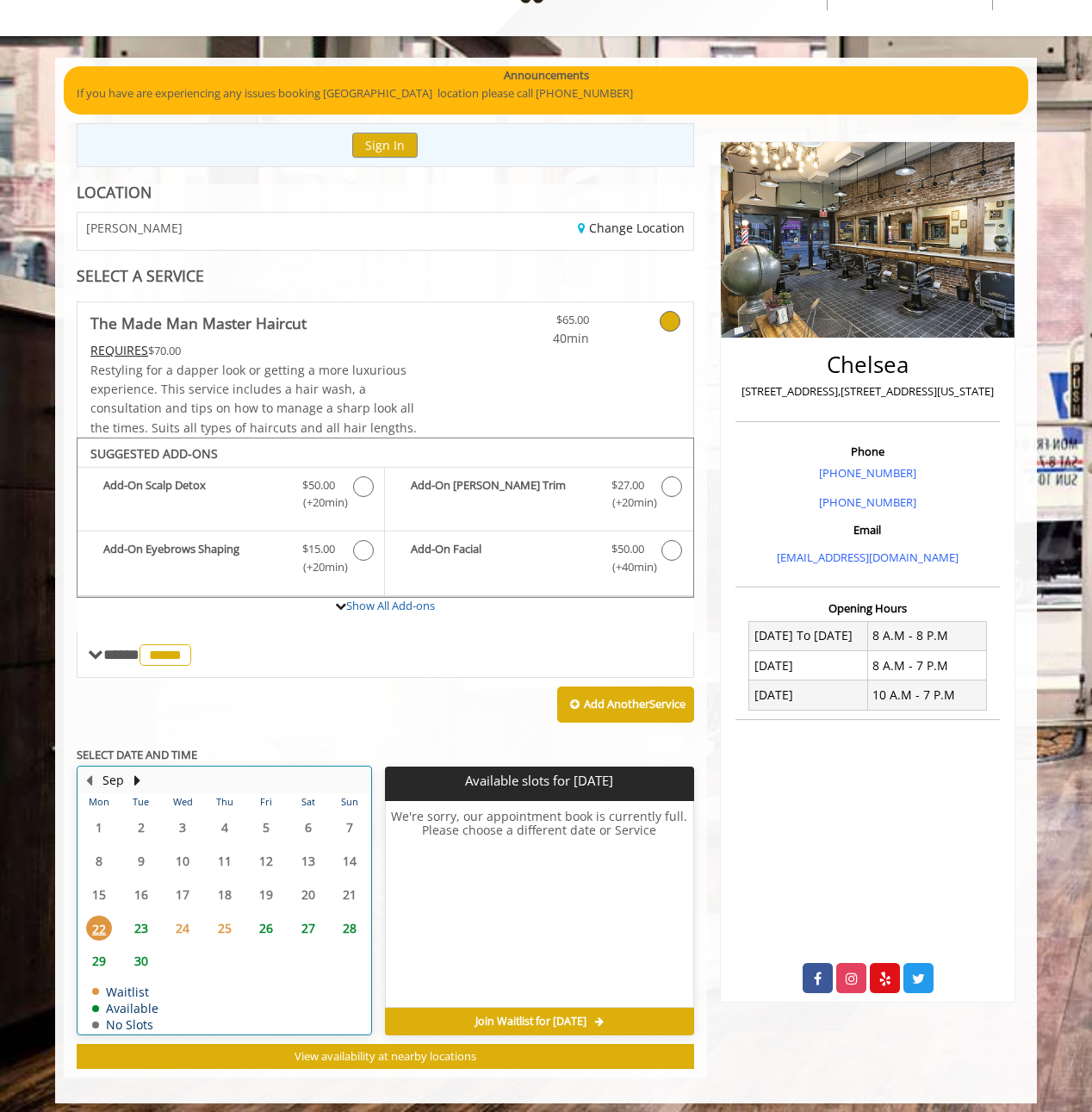
click at [117, 924] on div "22" at bounding box center [99, 928] width 35 height 25
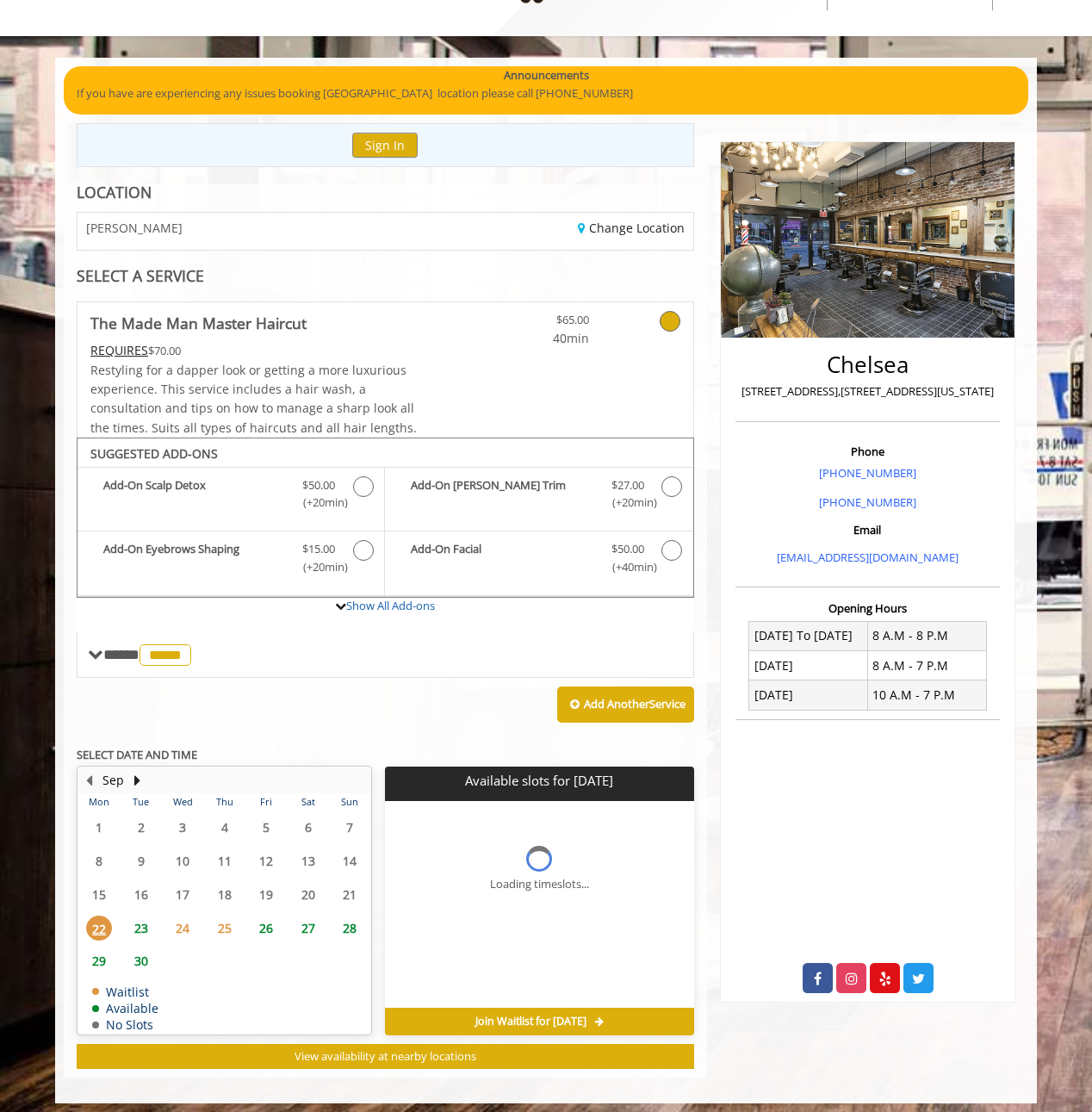
click at [130, 919] on span "23" at bounding box center [141, 928] width 26 height 25
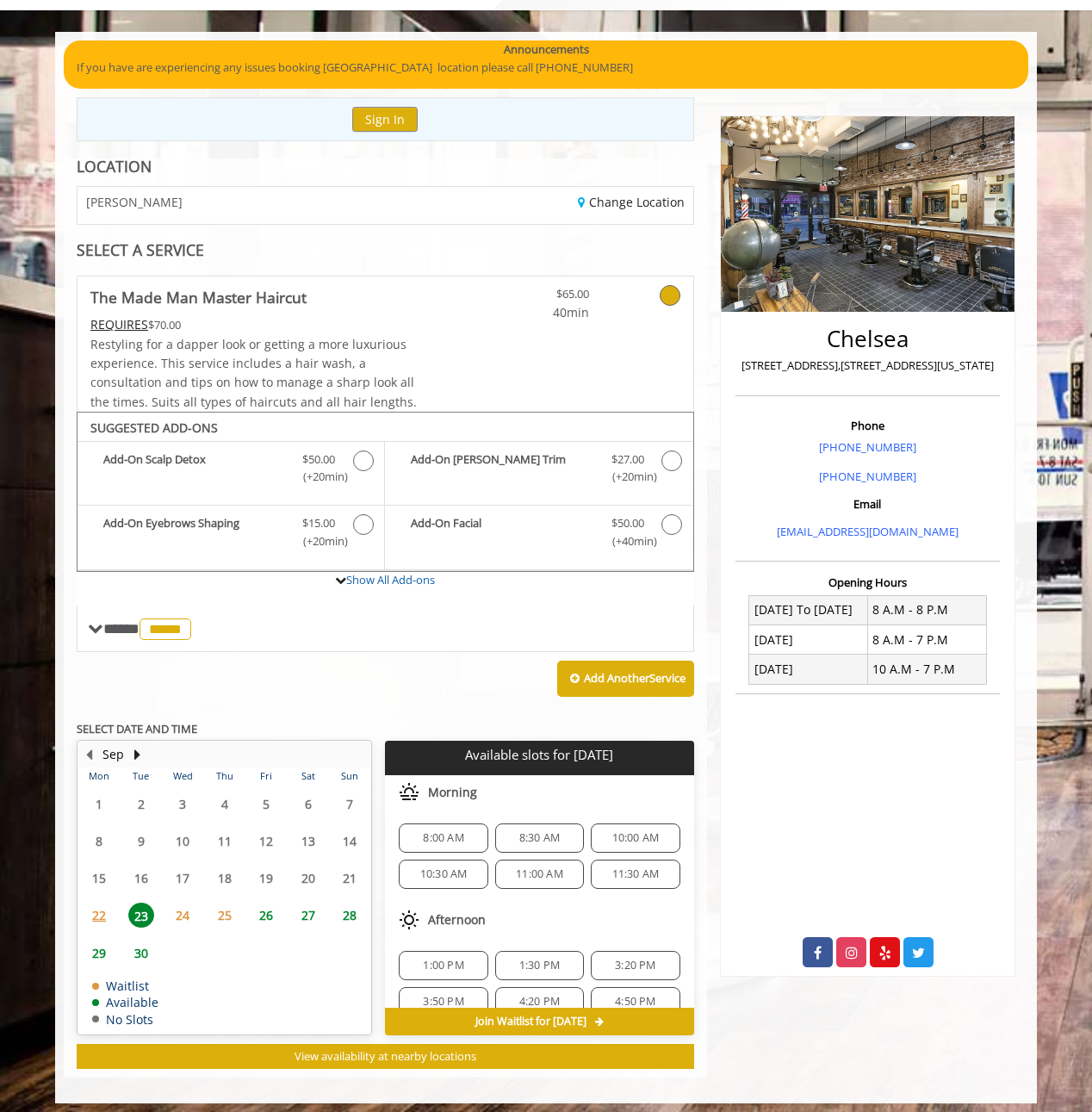
scroll to position [23, 0]
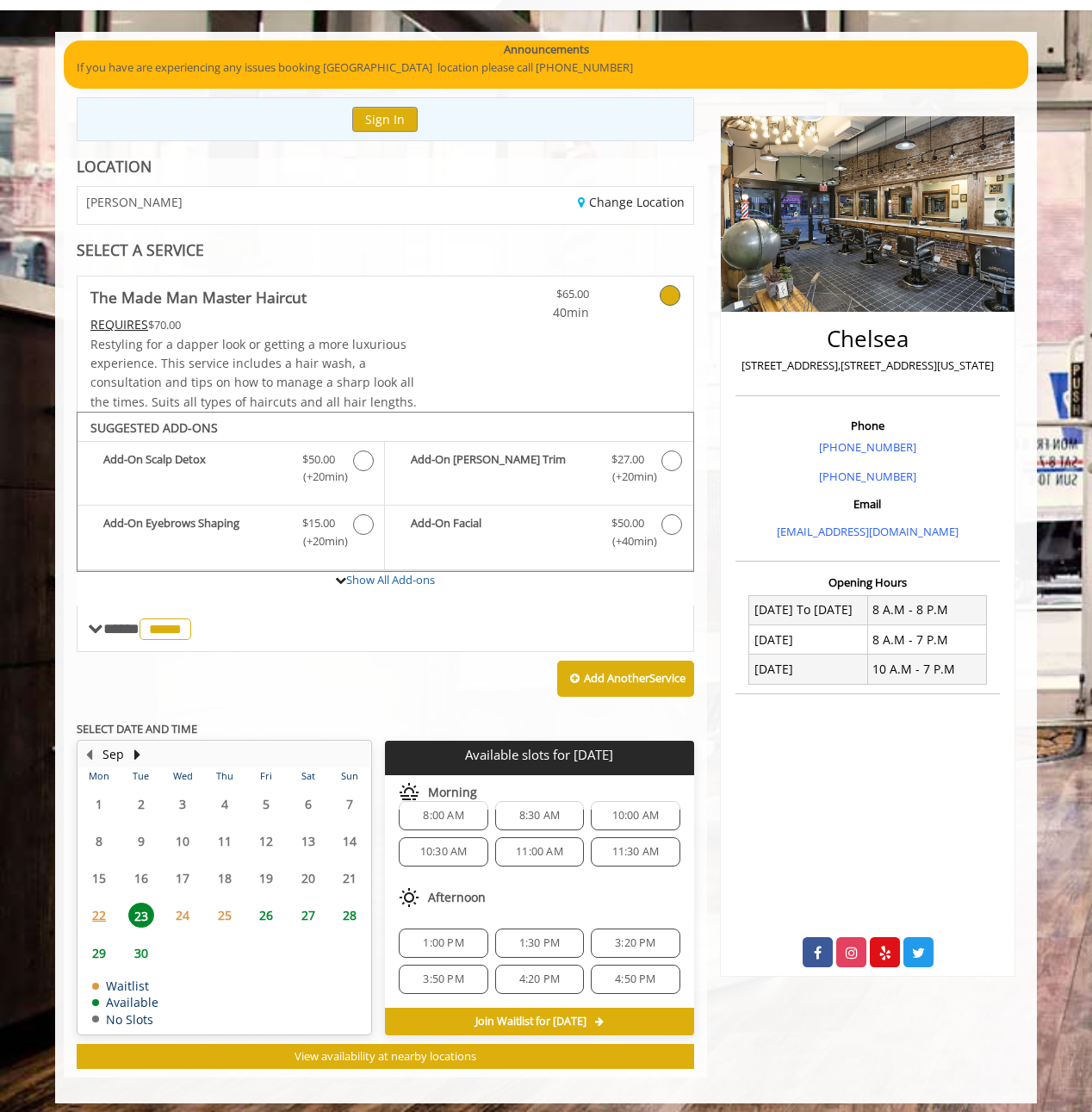
click at [642, 845] on span "11:30 AM" at bounding box center [636, 852] width 47 height 14
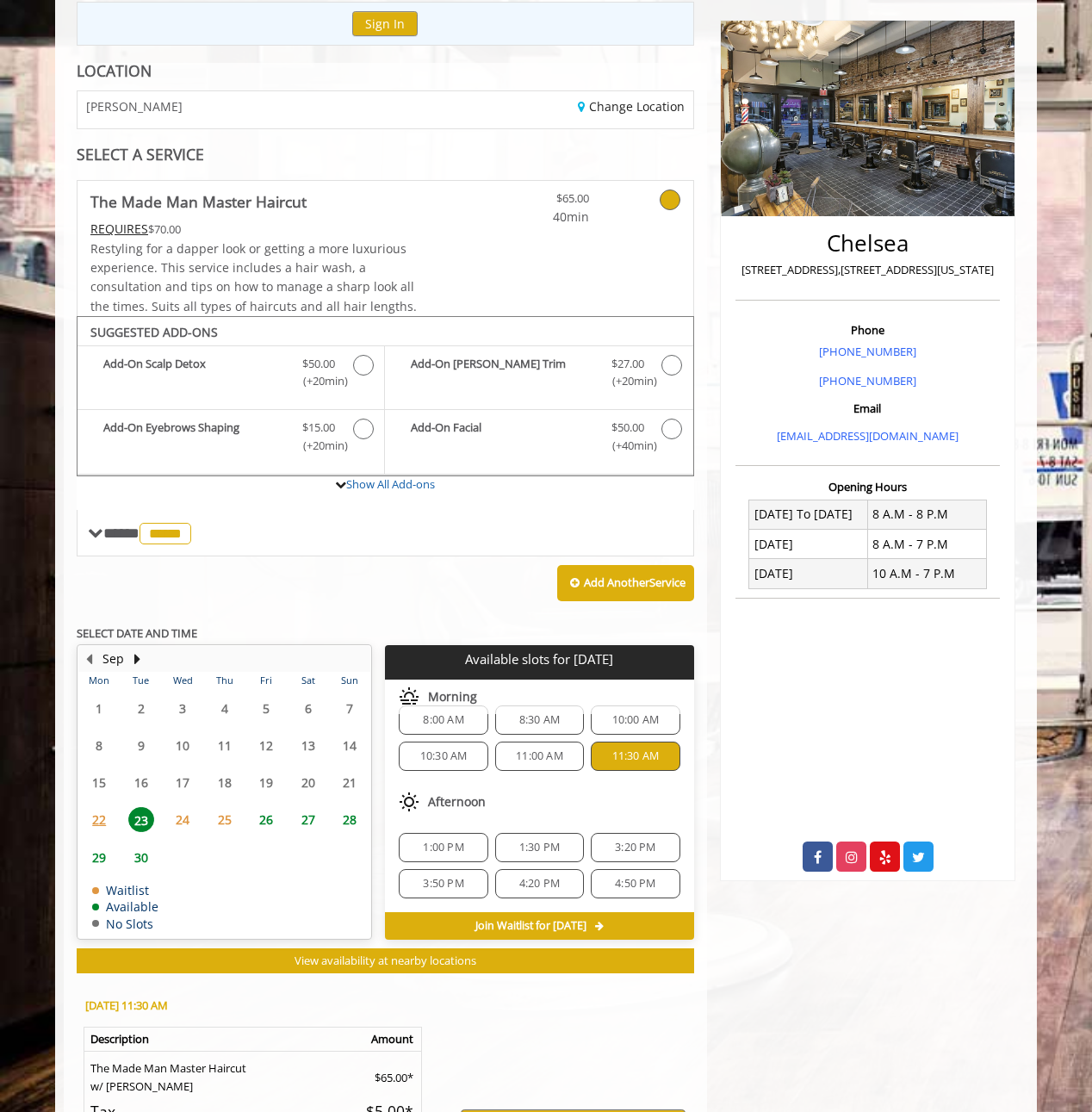
scroll to position [403, 0]
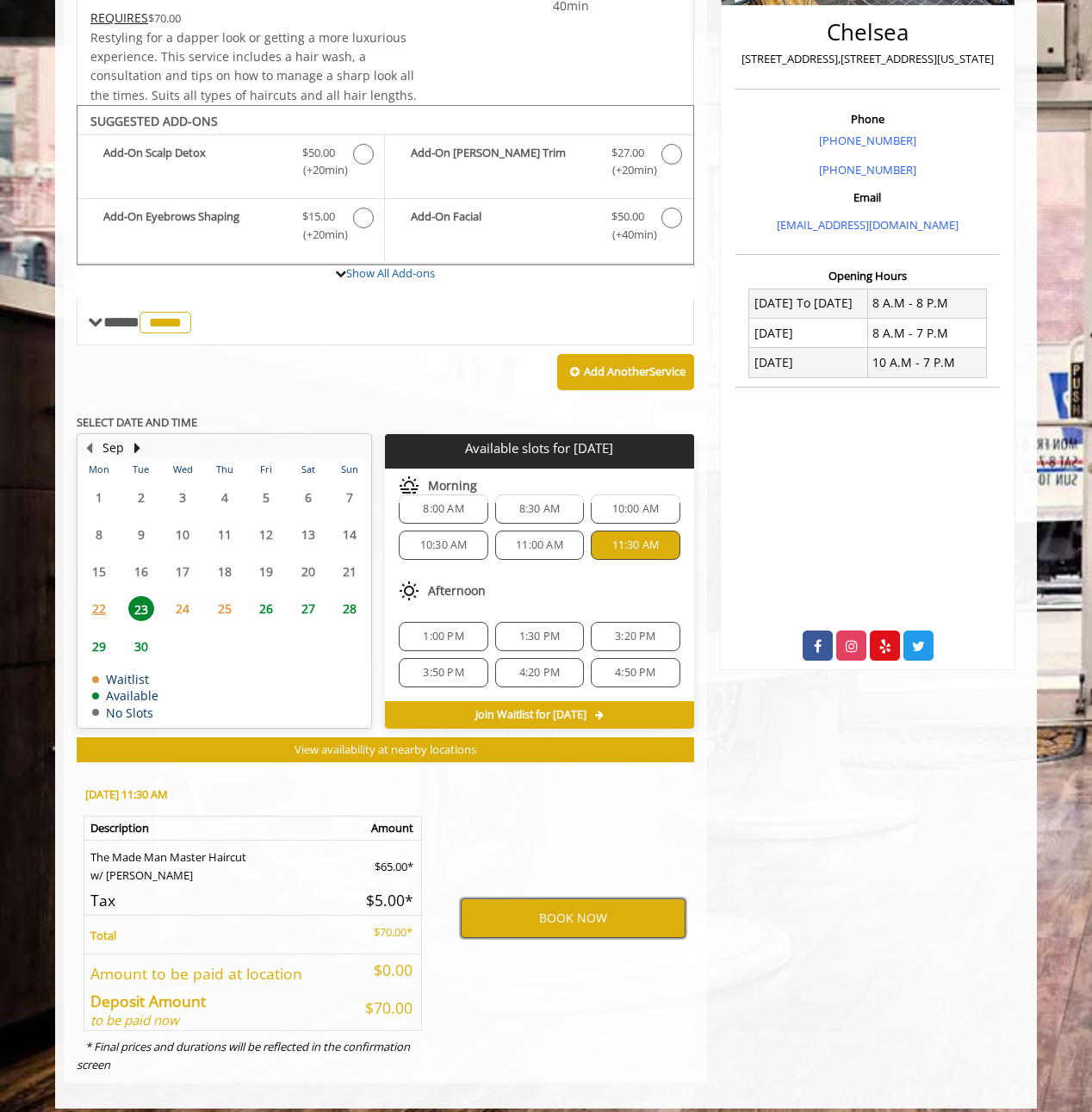
click at [556, 913] on button "BOOK NOW" at bounding box center [573, 918] width 225 height 40
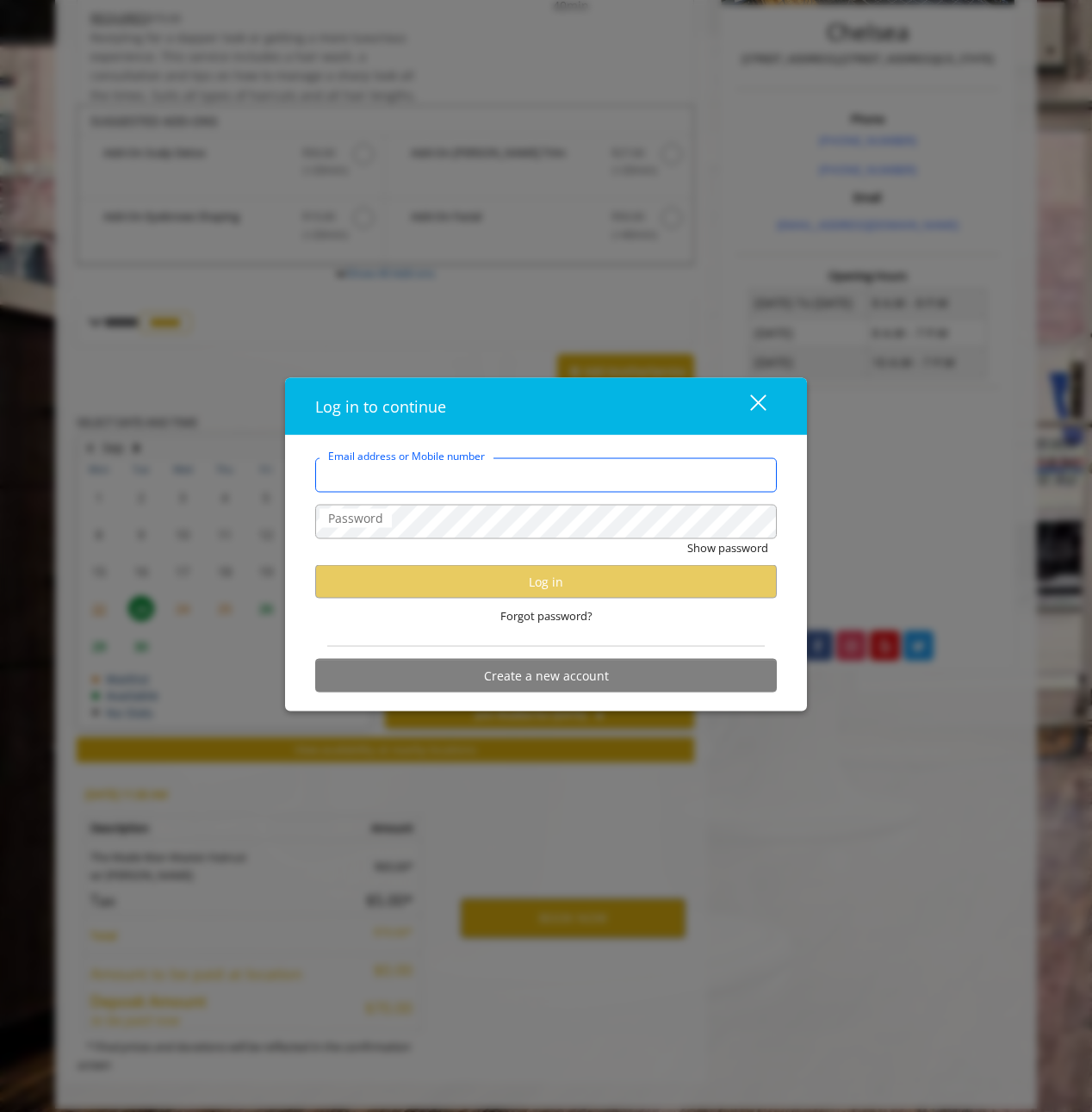
type input "**********"
click at [554, 637] on form "**********" at bounding box center [546, 579] width 462 height 243
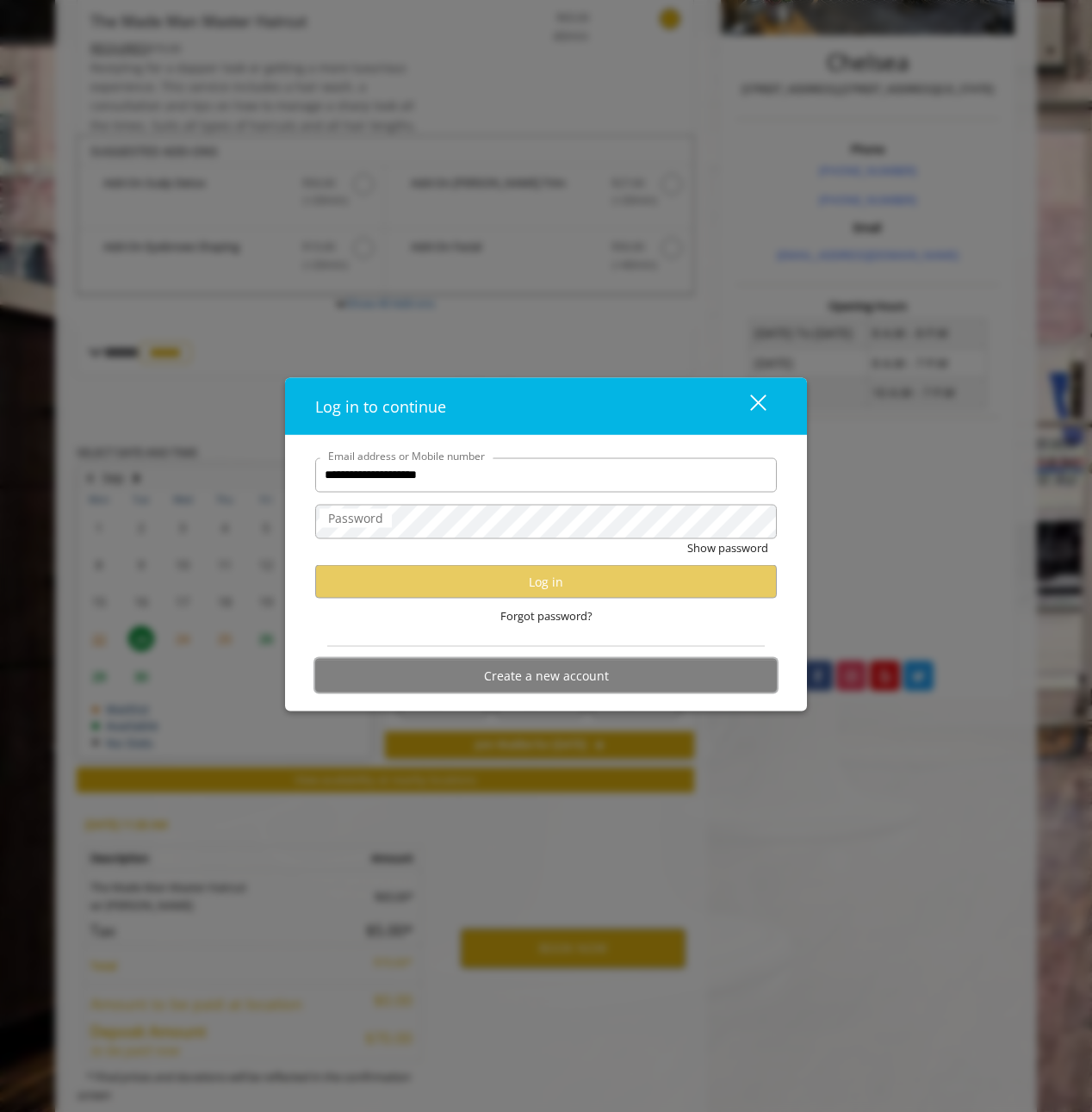
click at [547, 669] on button "Create a new account" at bounding box center [546, 676] width 462 height 34
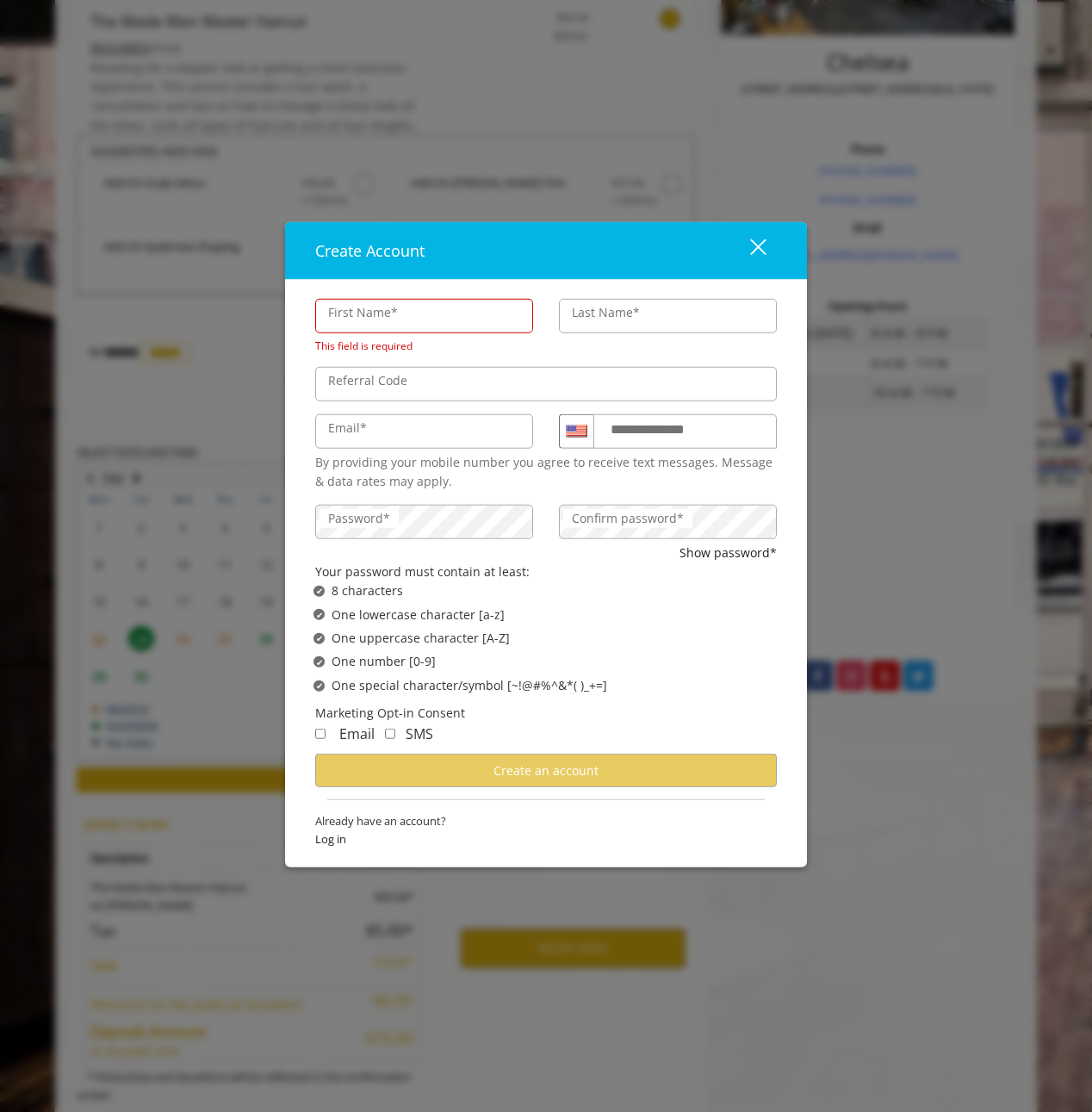
click at [764, 255] on div "close" at bounding box center [747, 250] width 35 height 26
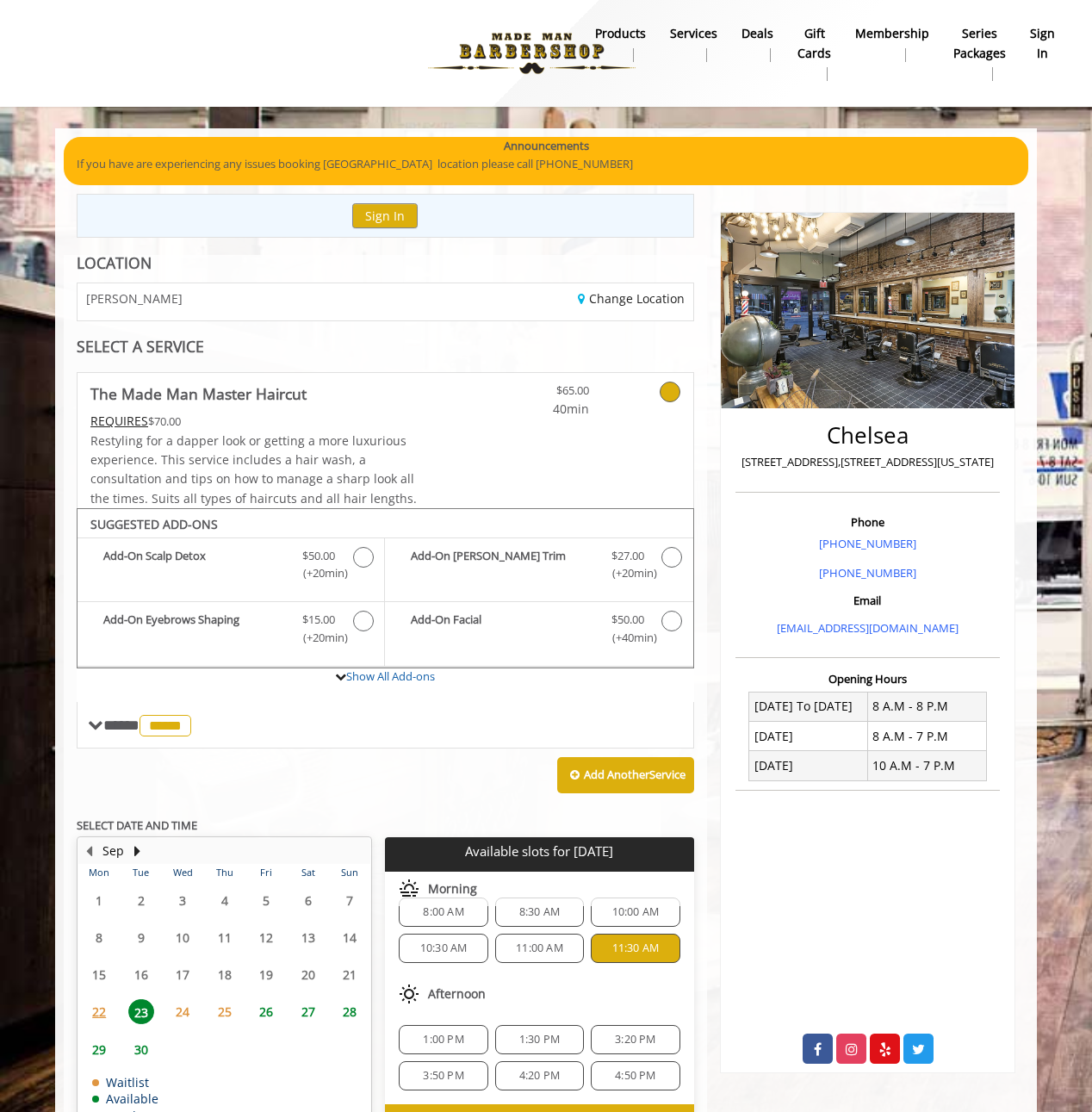
click at [683, 144] on div "Announcements" at bounding box center [545, 145] width 939 height 18
click at [556, 39] on img at bounding box center [531, 53] width 236 height 95
